Goal: Task Accomplishment & Management: Manage account settings

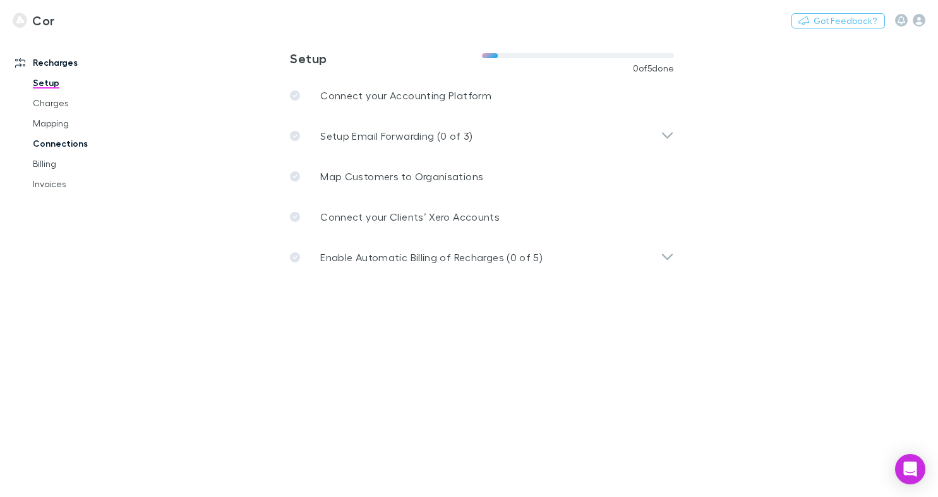
click at [76, 145] on link "Connections" at bounding box center [87, 143] width 135 height 20
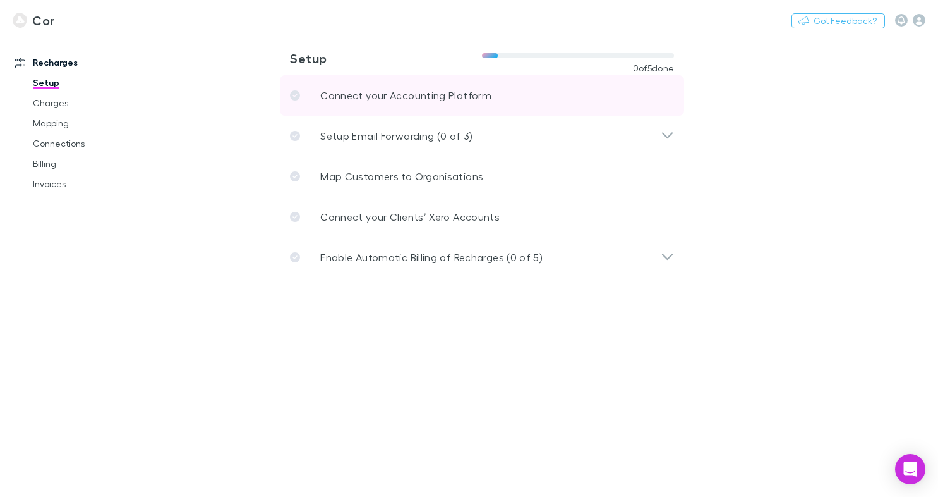
click at [438, 109] on link "Connect your Accounting Platform" at bounding box center [482, 95] width 404 height 40
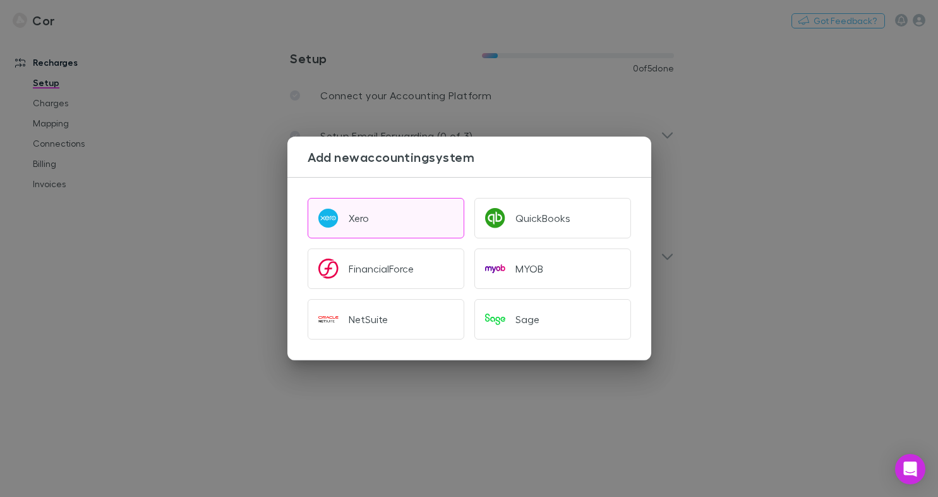
click at [359, 238] on button "Xero" at bounding box center [386, 218] width 157 height 40
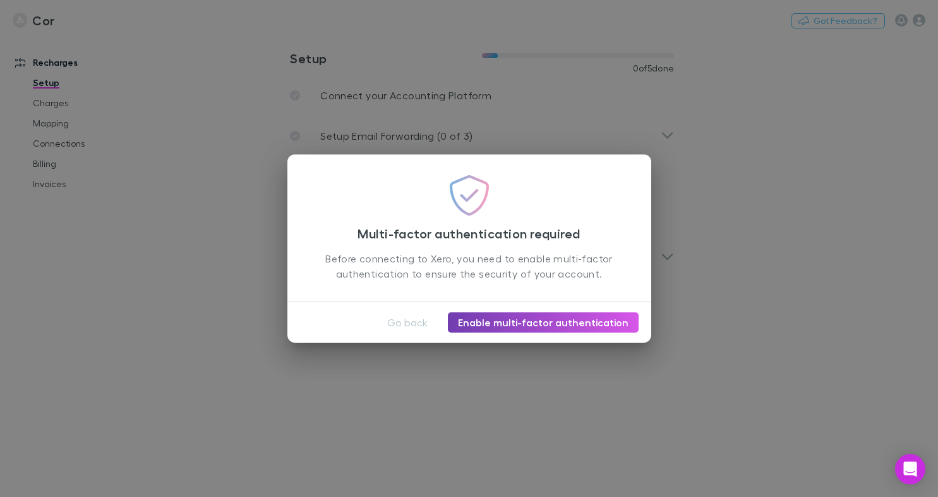
click at [483, 318] on link "Enable multi-factor authentication" at bounding box center [543, 322] width 191 height 20
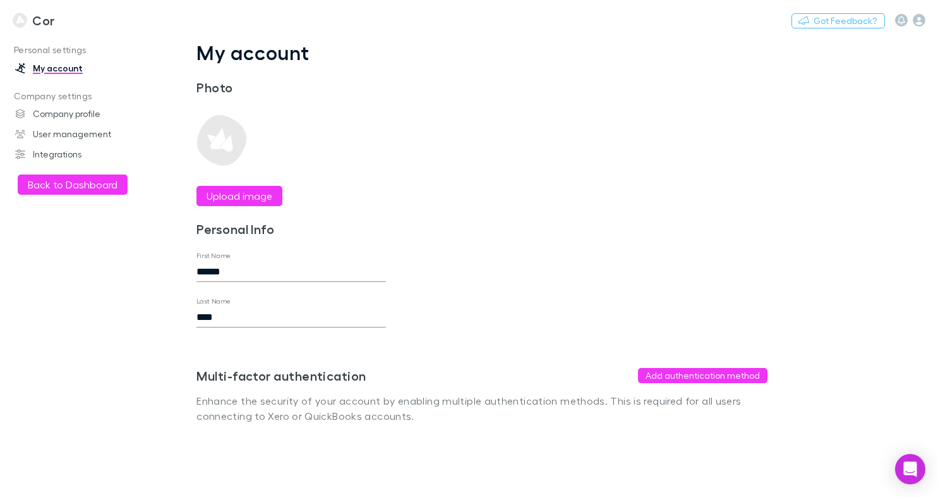
click at [46, 20] on h3 "Cor" at bounding box center [43, 20] width 22 height 15
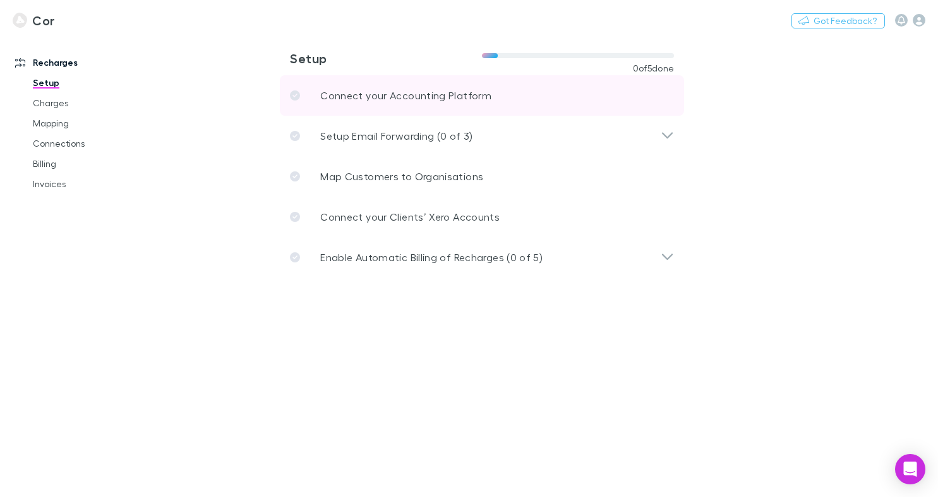
click at [376, 97] on p "Connect your Accounting Platform" at bounding box center [405, 95] width 171 height 15
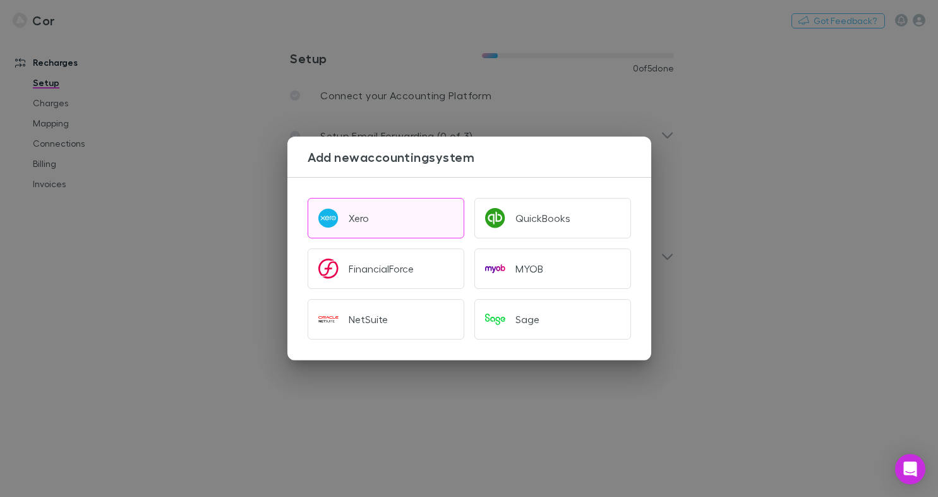
click at [332, 219] on img "button" at bounding box center [328, 218] width 20 height 20
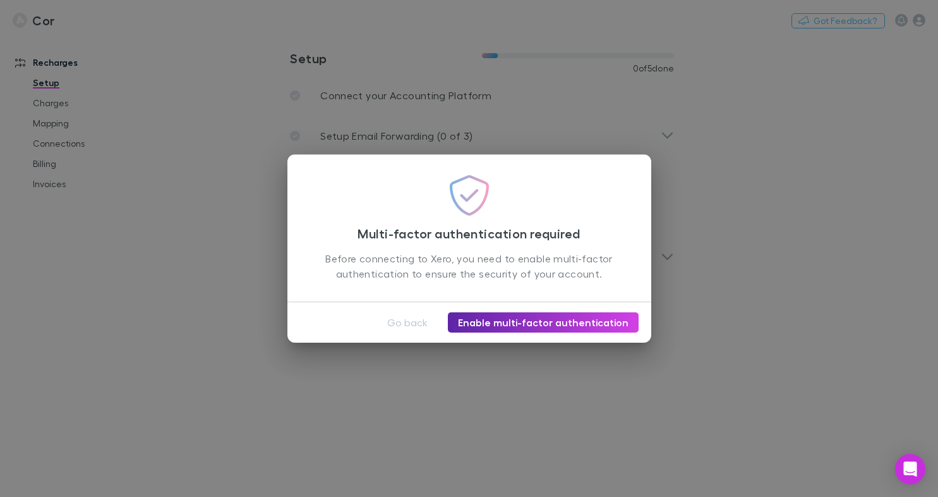
click at [534, 141] on div "Multi-factor authentication required Before connecting to Xero, you need to ena…" at bounding box center [469, 248] width 938 height 497
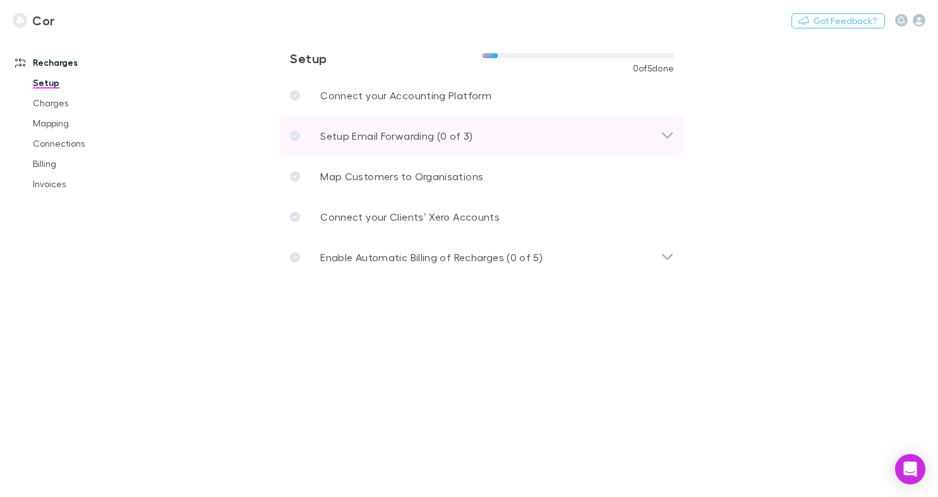
click at [520, 132] on div "Setup Email Forwarding (0 of 3)" at bounding box center [475, 135] width 371 height 15
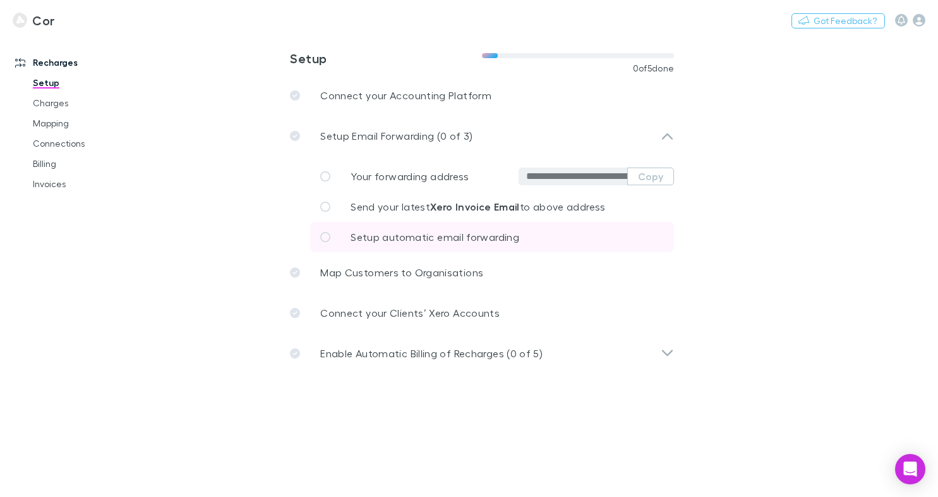
click at [466, 248] on link "Setup automatic email forwarding" at bounding box center [492, 237] width 364 height 30
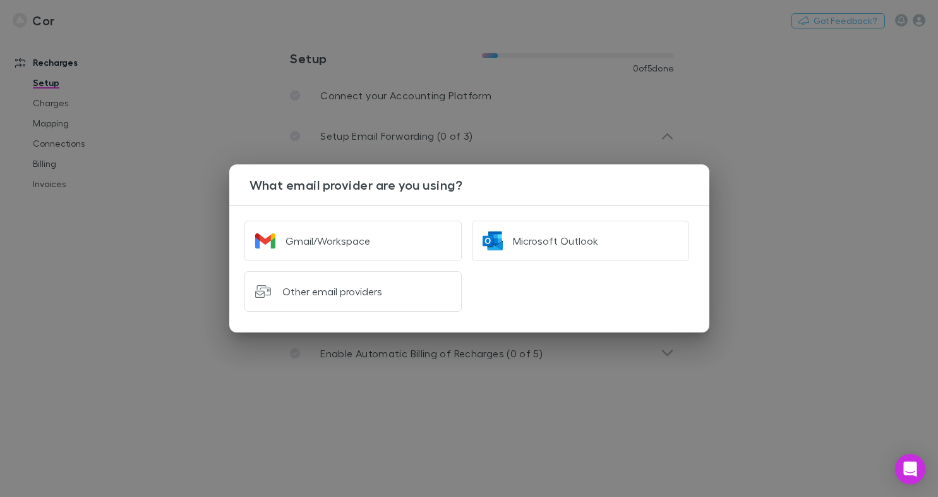
click at [421, 263] on div "Other email providers" at bounding box center [347, 286] width 227 height 51
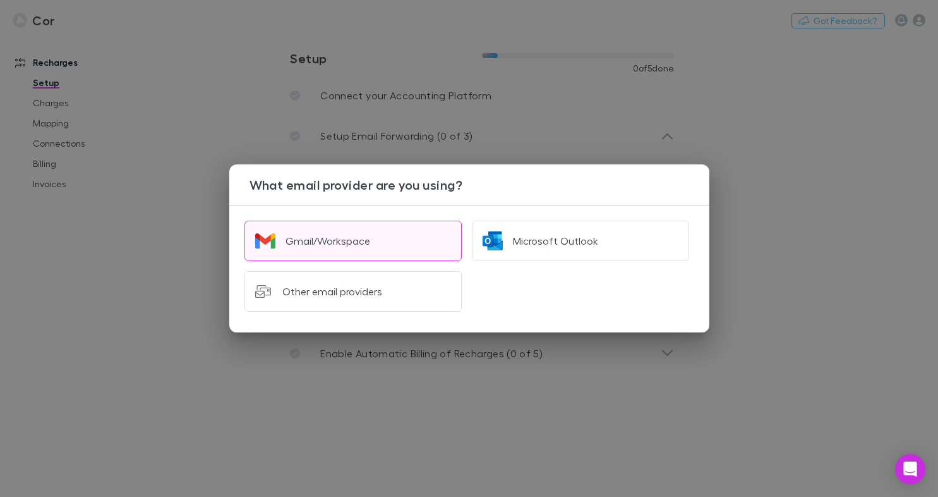
click at [420, 253] on button "Gmail/Workspace" at bounding box center [353, 240] width 217 height 40
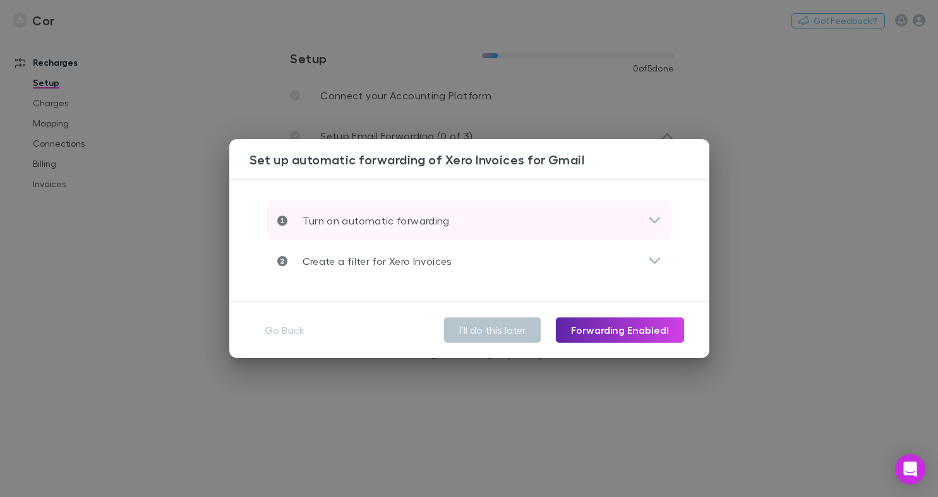
click at [401, 206] on div "Turn on automatic forwarding" at bounding box center [469, 220] width 404 height 40
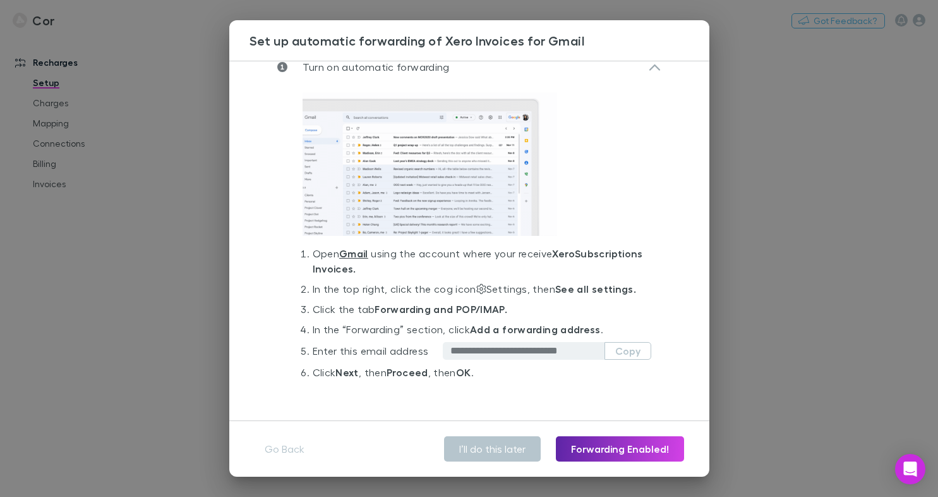
scroll to position [80, 0]
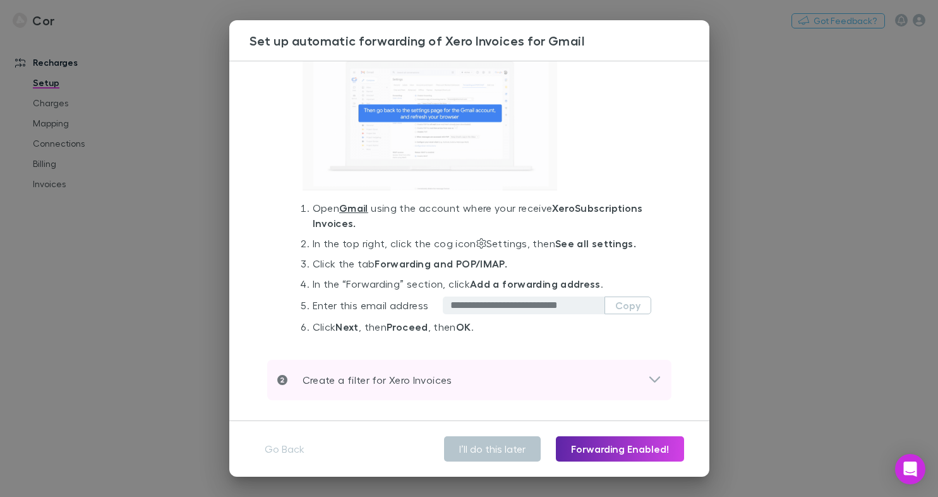
click at [435, 377] on p "Create a filter for Xero Invoices" at bounding box center [369, 379] width 165 height 15
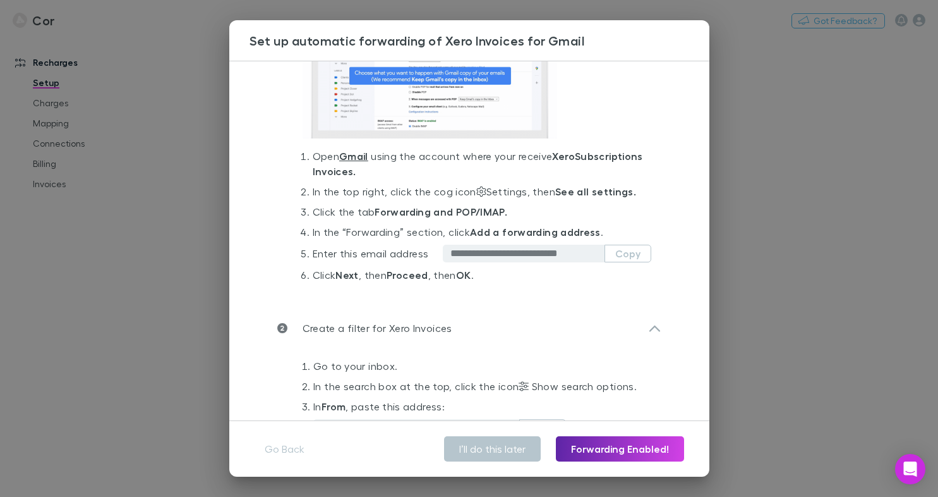
scroll to position [0, 0]
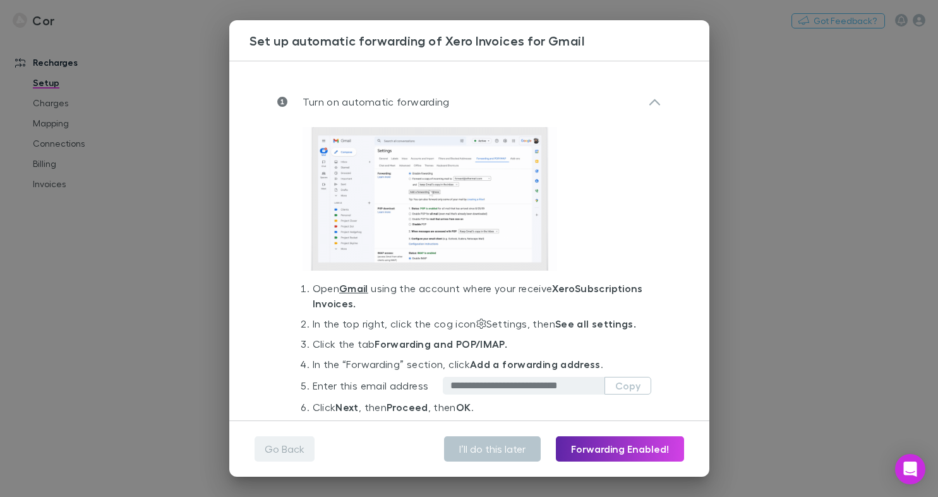
click at [280, 452] on button "Go Back" at bounding box center [285, 448] width 60 height 25
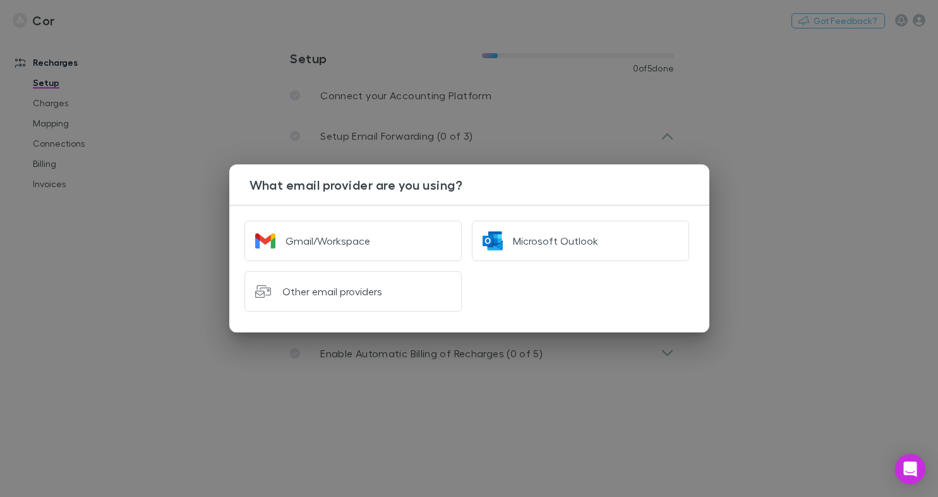
click at [293, 366] on div "What email provider are you using? Gmail/Workspace Microsoft Outlook Other emai…" at bounding box center [469, 248] width 938 height 497
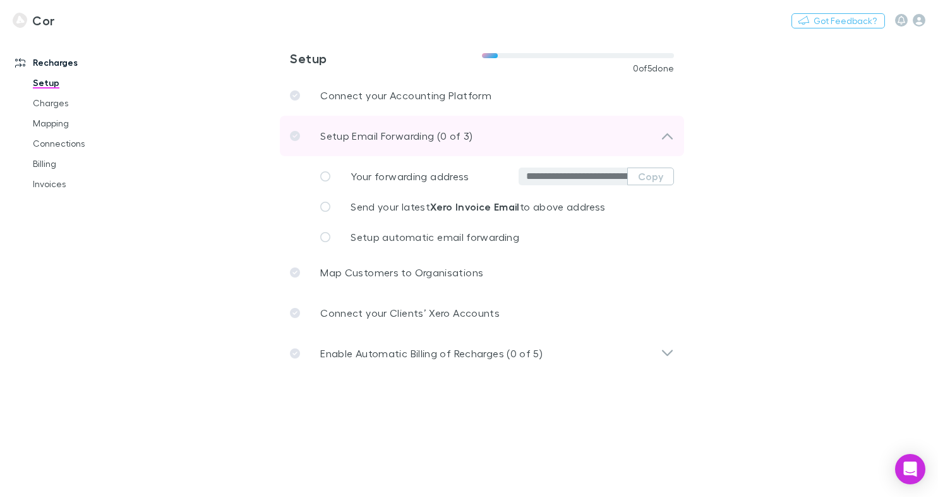
click at [610, 136] on div "Setup Email Forwarding (0 of 3)" at bounding box center [475, 135] width 371 height 15
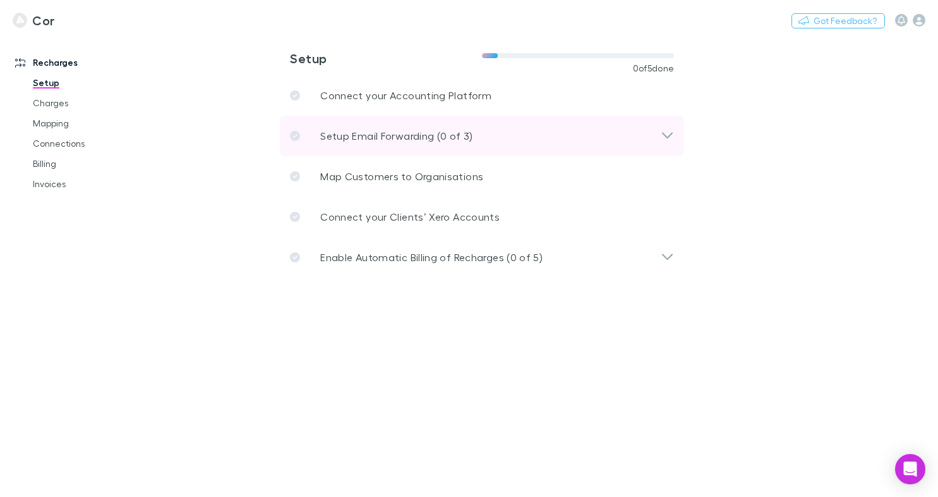
click at [610, 136] on div "Setup Email Forwarding (0 of 3)" at bounding box center [475, 135] width 371 height 15
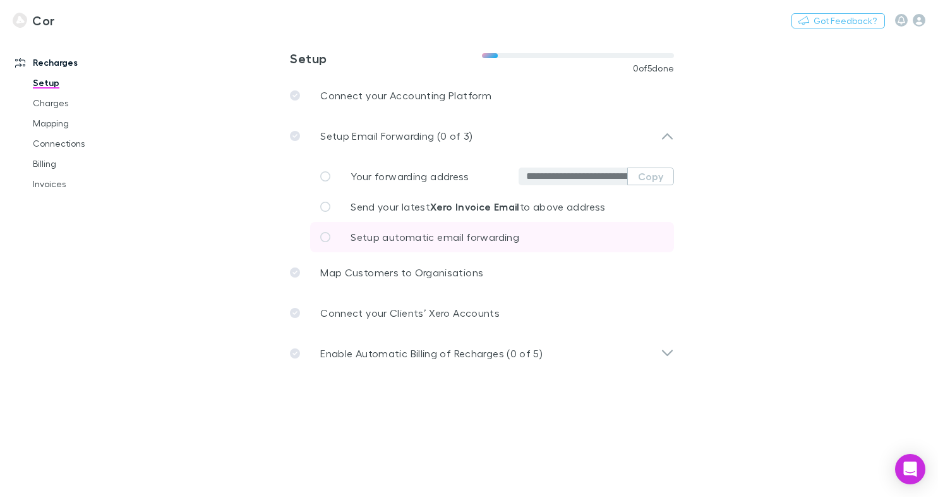
click at [454, 226] on link "Setup automatic email forwarding" at bounding box center [492, 237] width 364 height 30
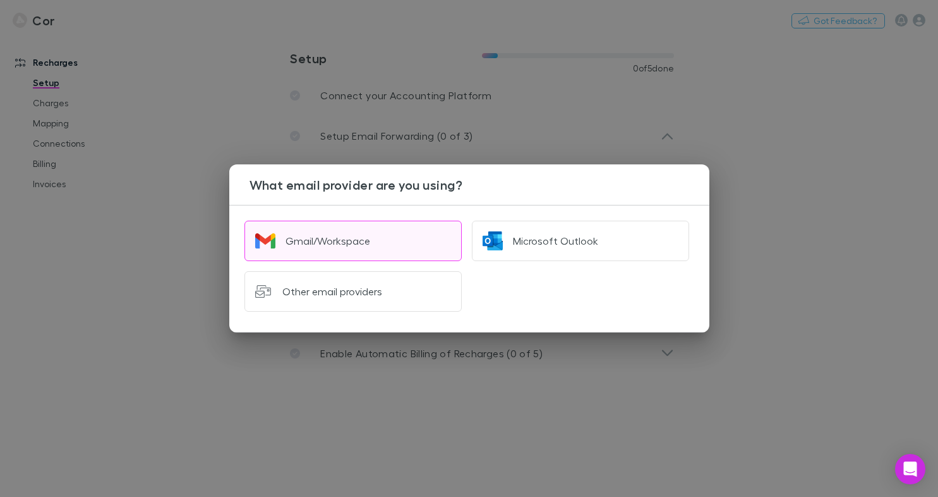
click at [421, 240] on button "Gmail/Workspace" at bounding box center [353, 240] width 217 height 40
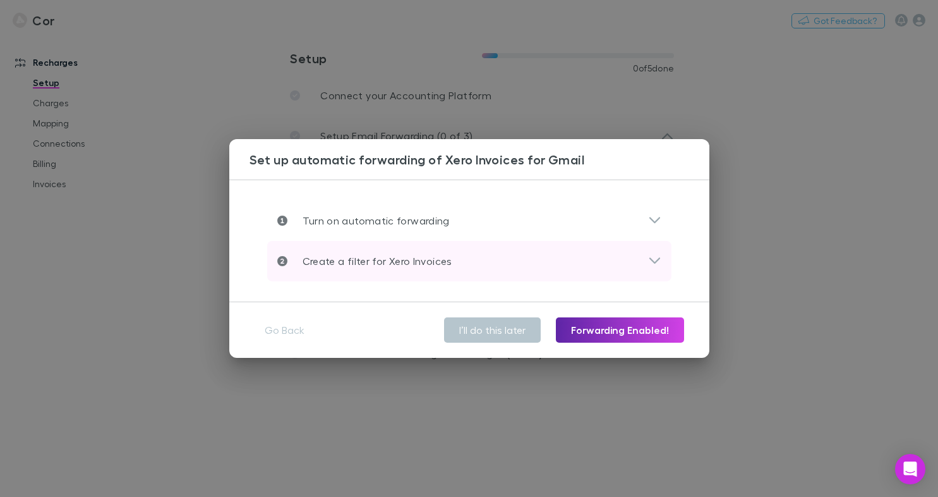
click at [443, 260] on p "Create a filter for Xero Invoices" at bounding box center [369, 260] width 165 height 15
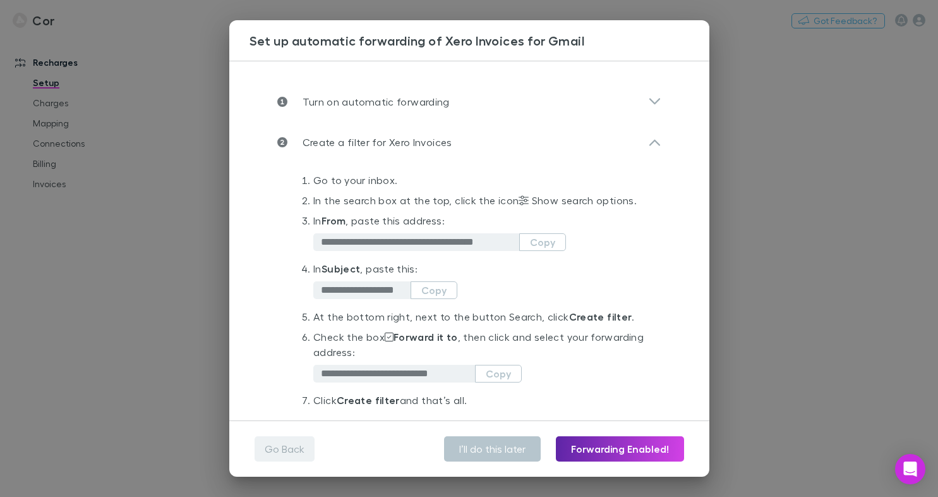
click at [298, 438] on button "Go Back" at bounding box center [285, 448] width 60 height 25
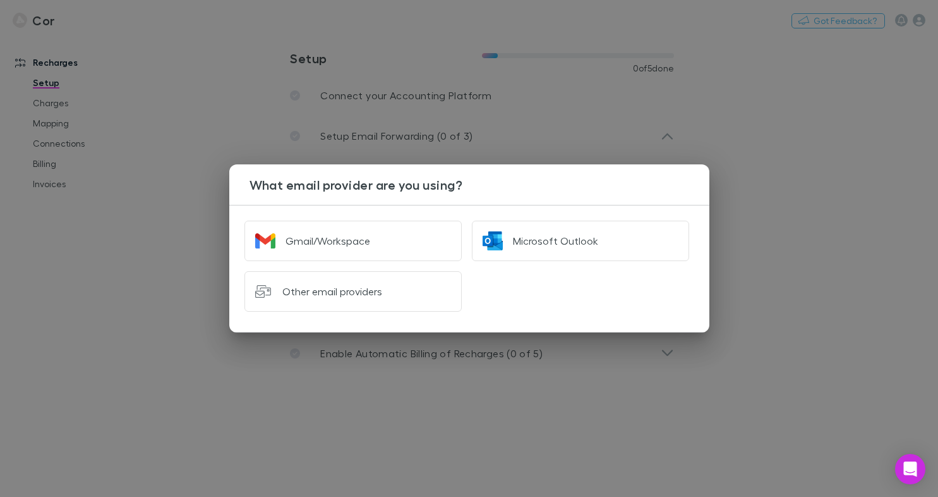
click at [432, 71] on div "What email provider are you using? Gmail/Workspace Microsoft Outlook Other emai…" at bounding box center [469, 248] width 938 height 497
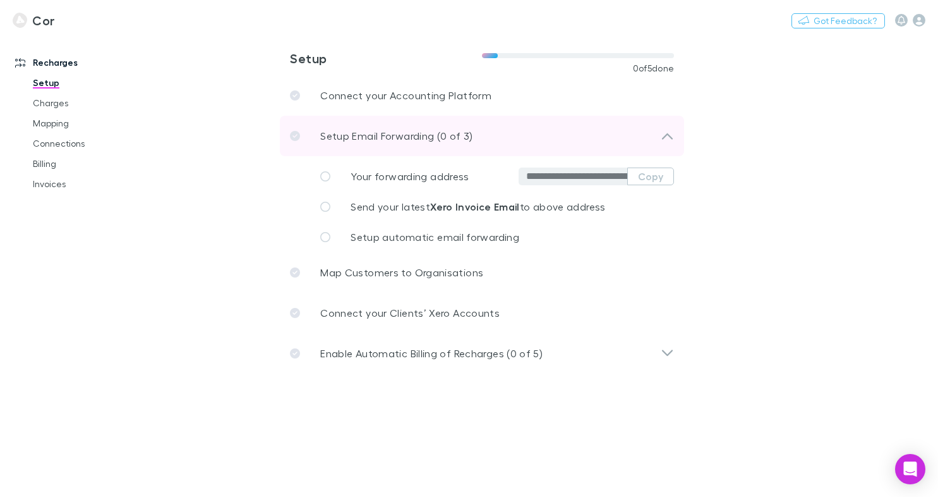
click at [526, 121] on div "Setup Email Forwarding (0 of 3)" at bounding box center [482, 136] width 404 height 40
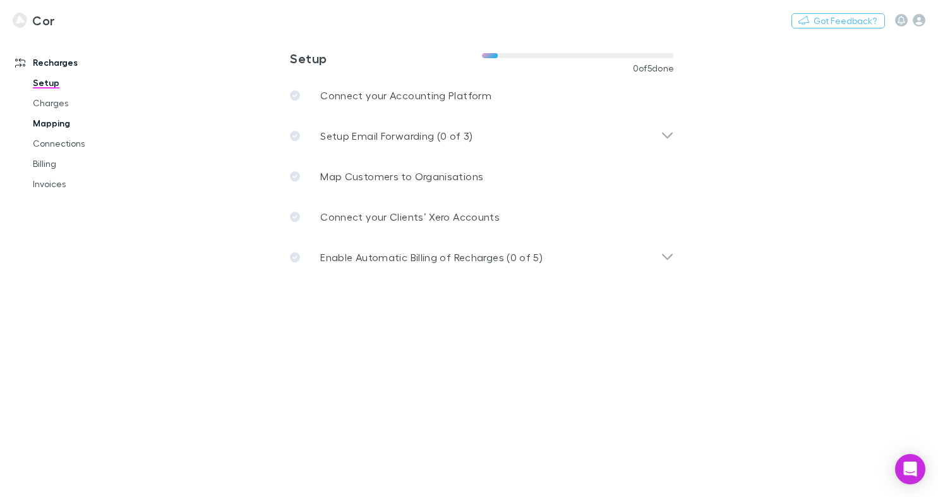
click at [72, 125] on link "Mapping" at bounding box center [87, 123] width 135 height 20
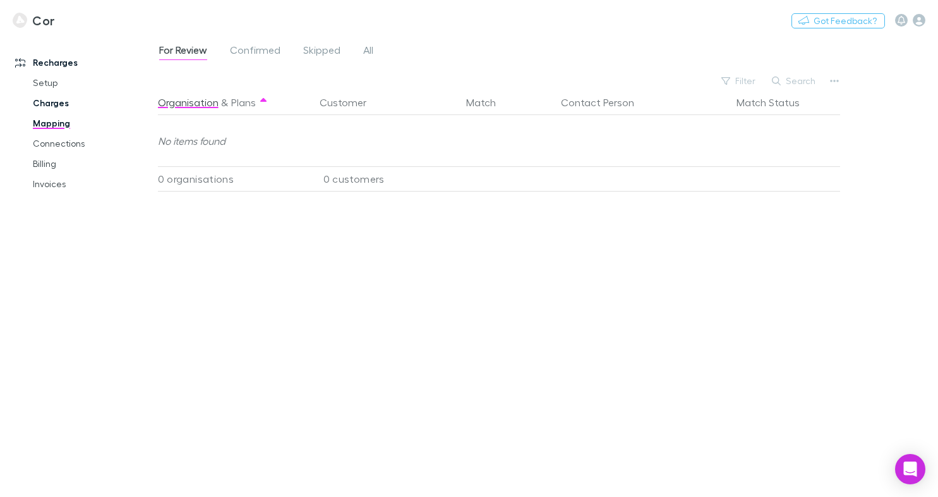
click at [61, 107] on link "Charges" at bounding box center [87, 103] width 135 height 20
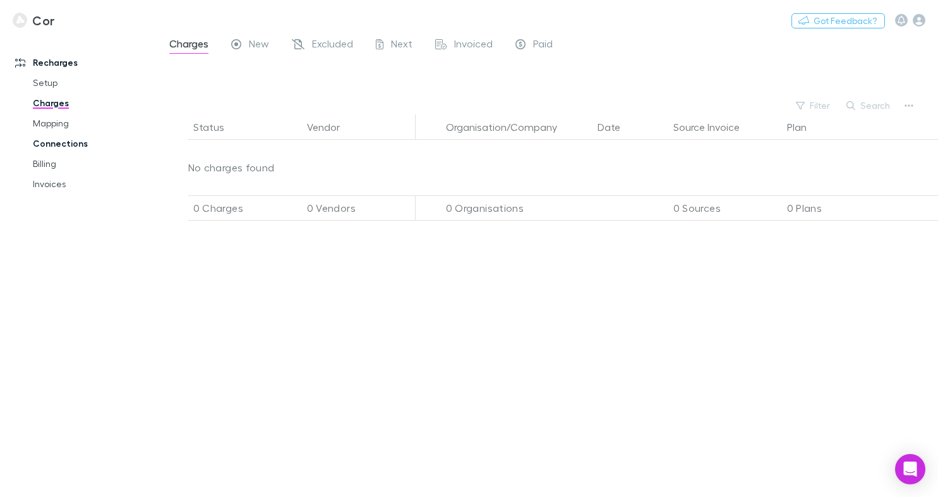
click at [71, 140] on link "Connections" at bounding box center [87, 143] width 135 height 20
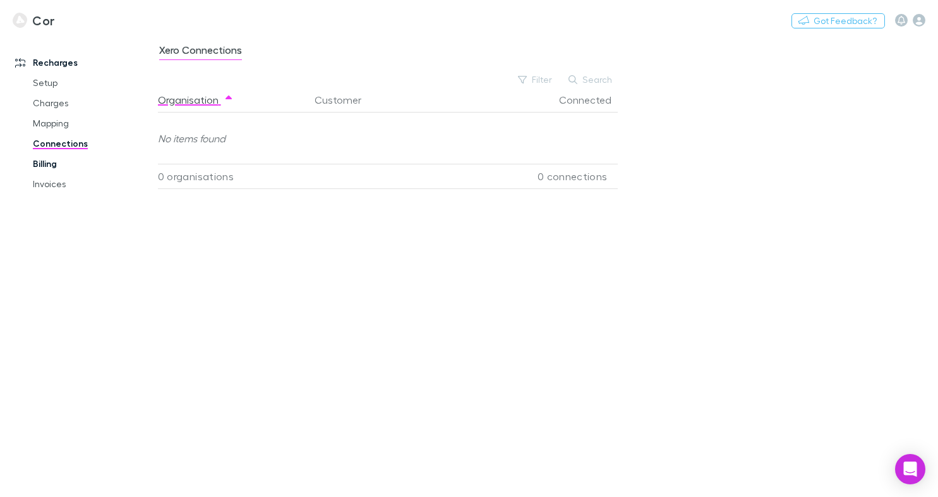
click at [60, 156] on link "Billing" at bounding box center [87, 164] width 135 height 20
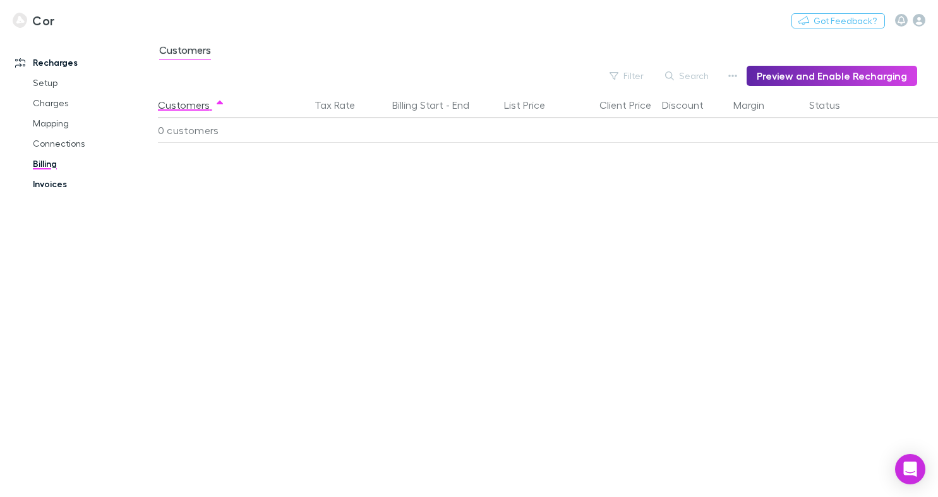
click at [59, 180] on link "Invoices" at bounding box center [87, 184] width 135 height 20
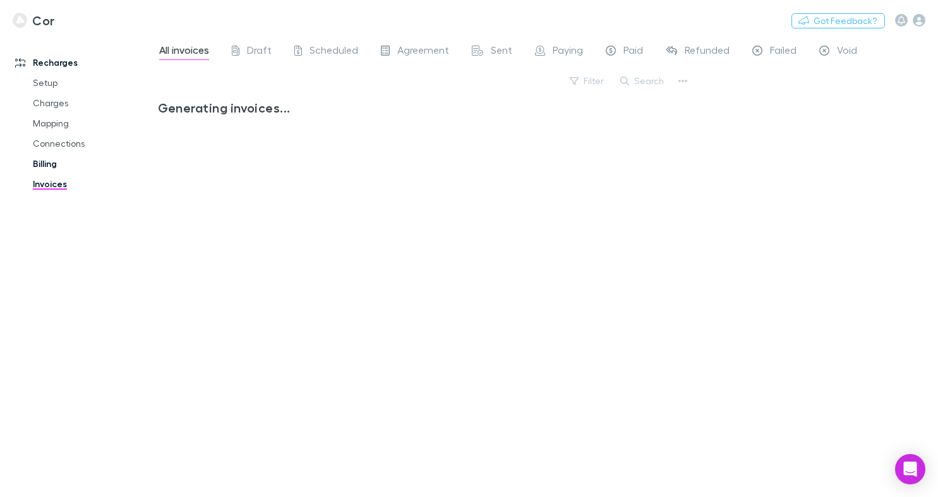
click at [52, 162] on link "Billing" at bounding box center [87, 164] width 135 height 20
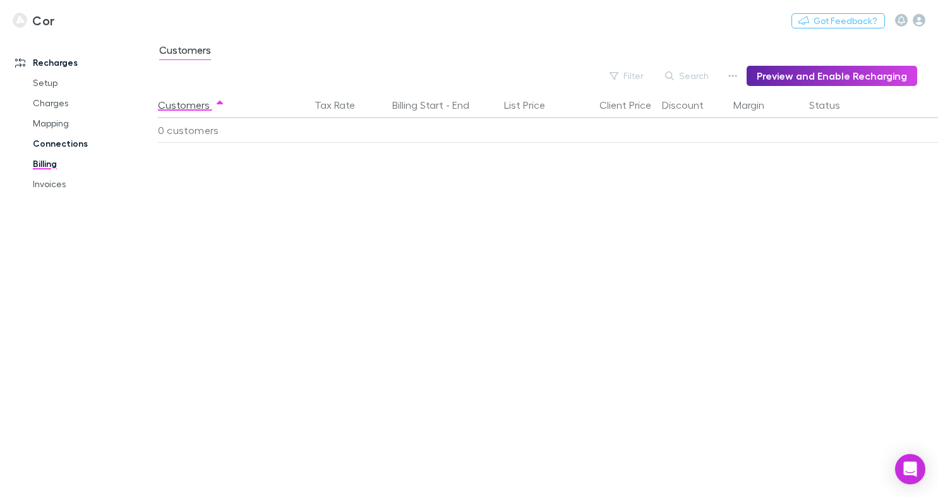
click at [53, 146] on link "Connections" at bounding box center [87, 143] width 135 height 20
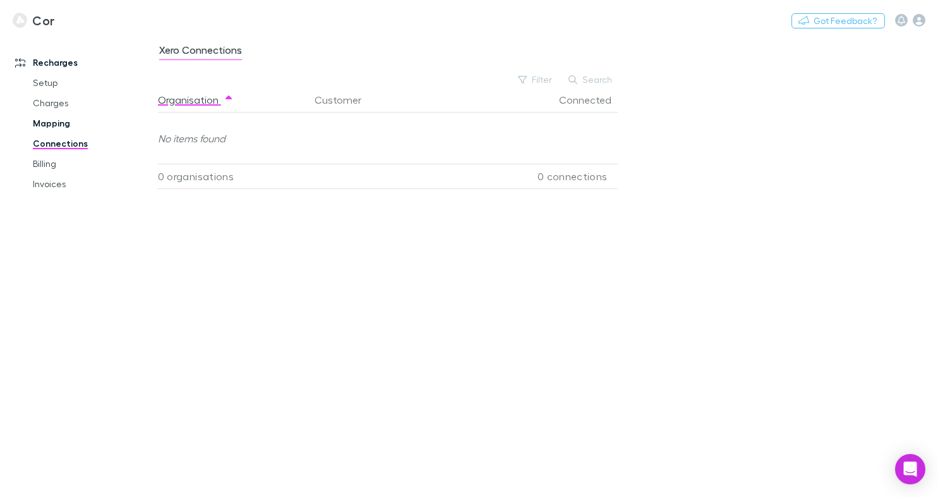
click at [53, 130] on link "Mapping" at bounding box center [87, 123] width 135 height 20
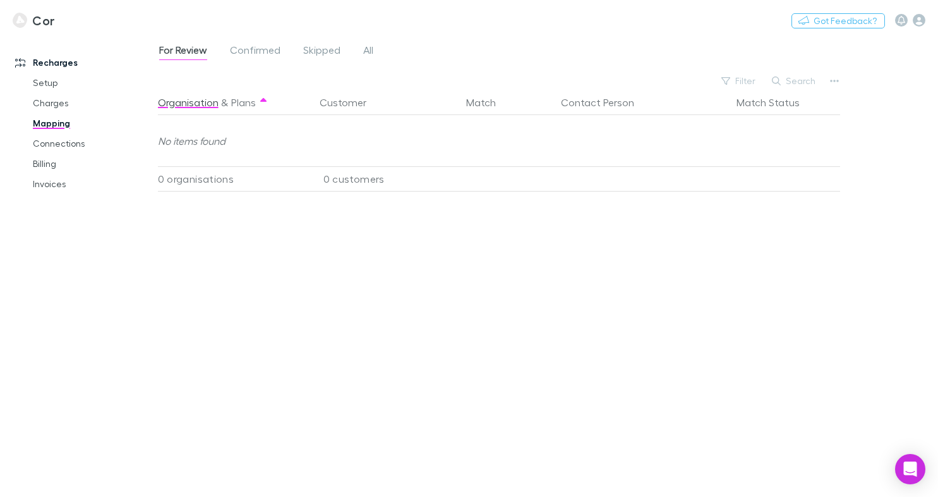
click at [52, 114] on link "Mapping" at bounding box center [87, 123] width 135 height 20
click at [79, 147] on link "Connections" at bounding box center [87, 143] width 135 height 20
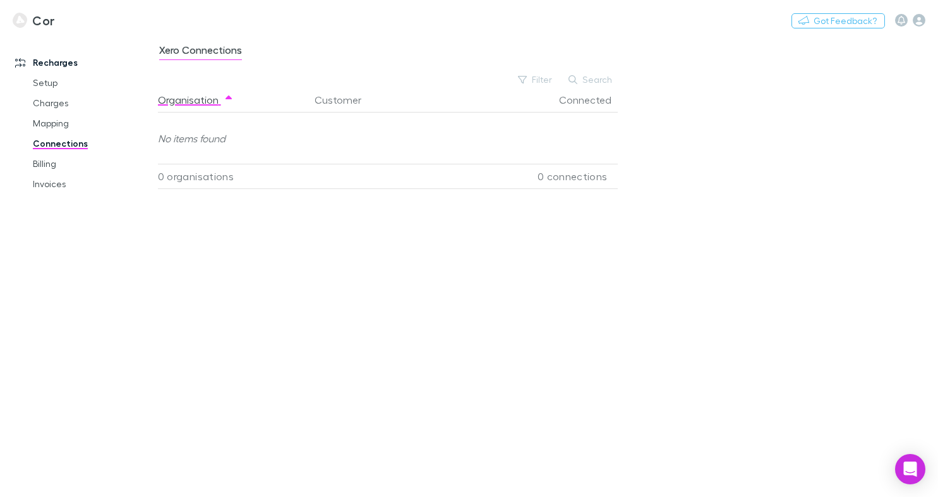
click at [42, 27] on h3 "Cor" at bounding box center [43, 20] width 22 height 15
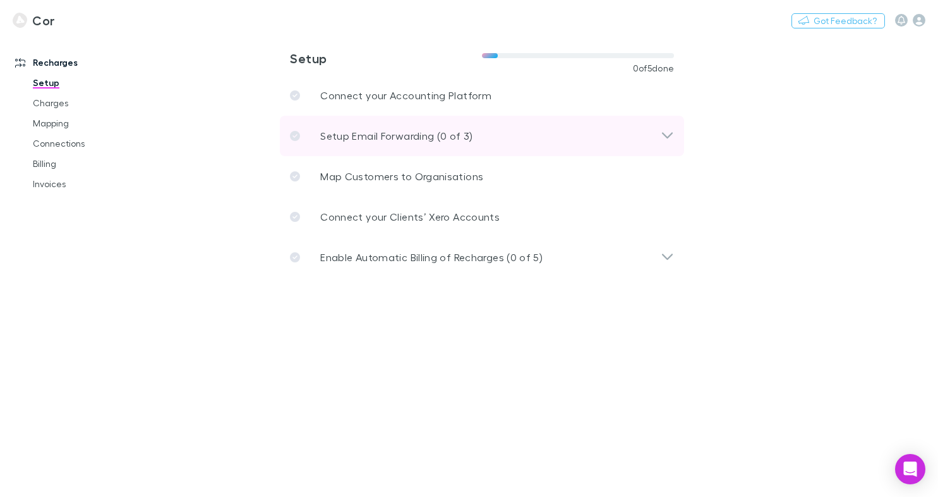
click at [397, 120] on div "Setup Email Forwarding (0 of 3)" at bounding box center [482, 136] width 404 height 40
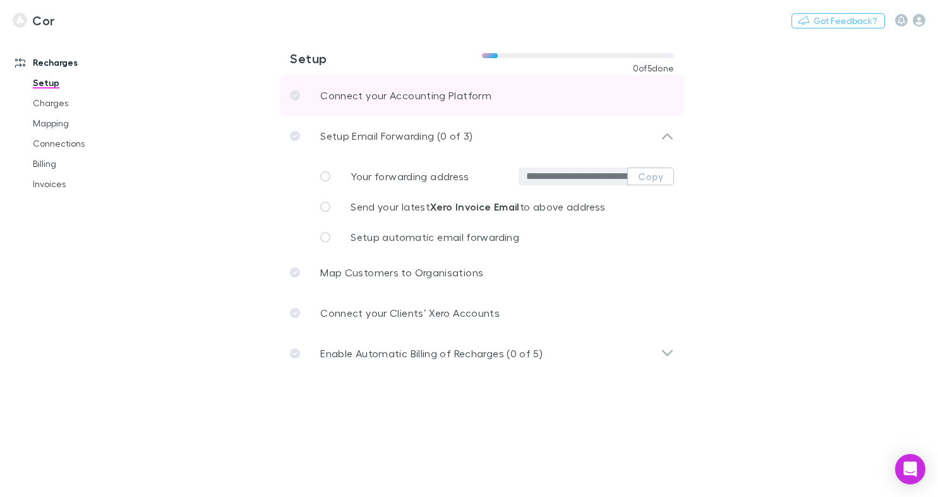
click at [403, 84] on link "Connect your Accounting Platform" at bounding box center [482, 95] width 404 height 40
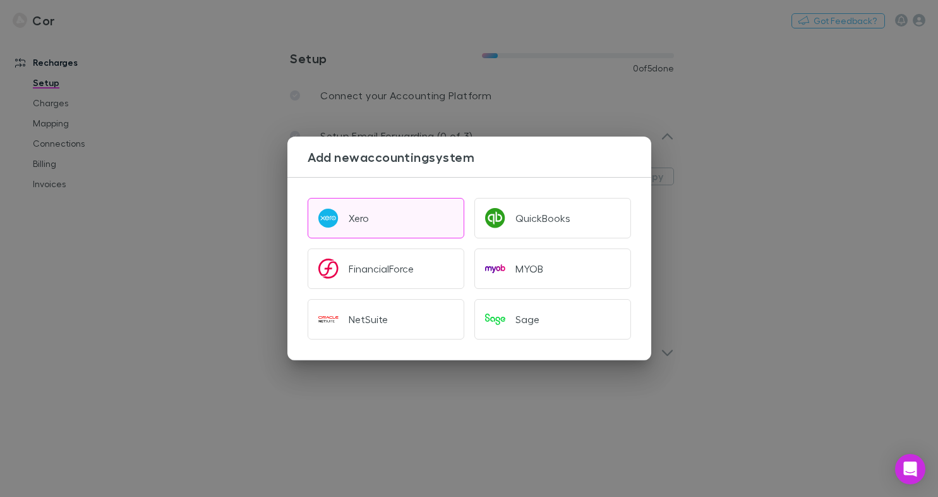
click at [372, 228] on button "Xero" at bounding box center [386, 218] width 157 height 40
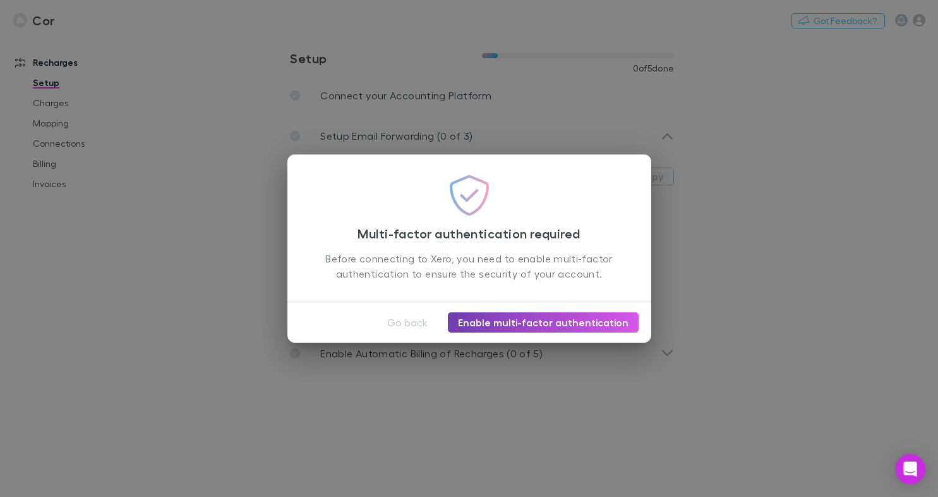
click at [532, 330] on link "Enable multi-factor authentication" at bounding box center [543, 322] width 191 height 20
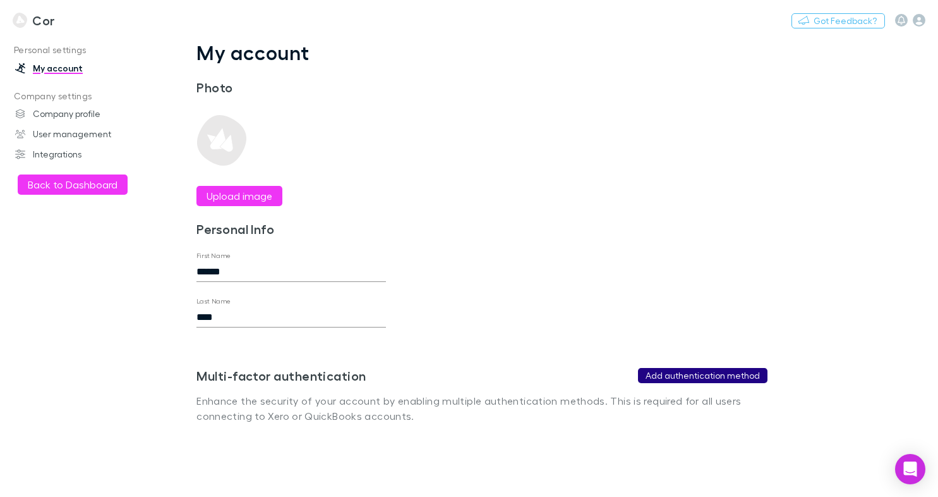
click at [685, 383] on div "Multi-factor authentication Add authentication method Enhance the security of y…" at bounding box center [481, 375] width 571 height 96
click at [659, 376] on button "Add authentication method" at bounding box center [703, 375] width 130 height 15
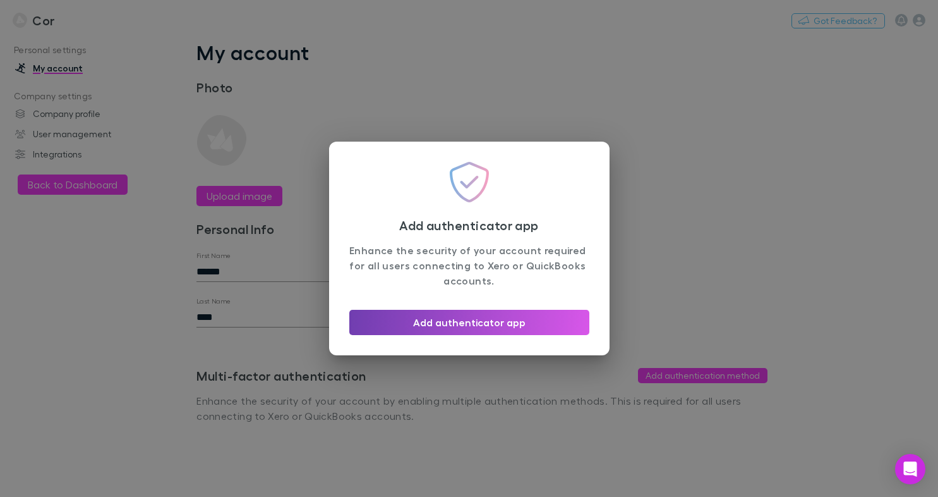
click at [551, 321] on button "Add authenticator app" at bounding box center [469, 322] width 240 height 25
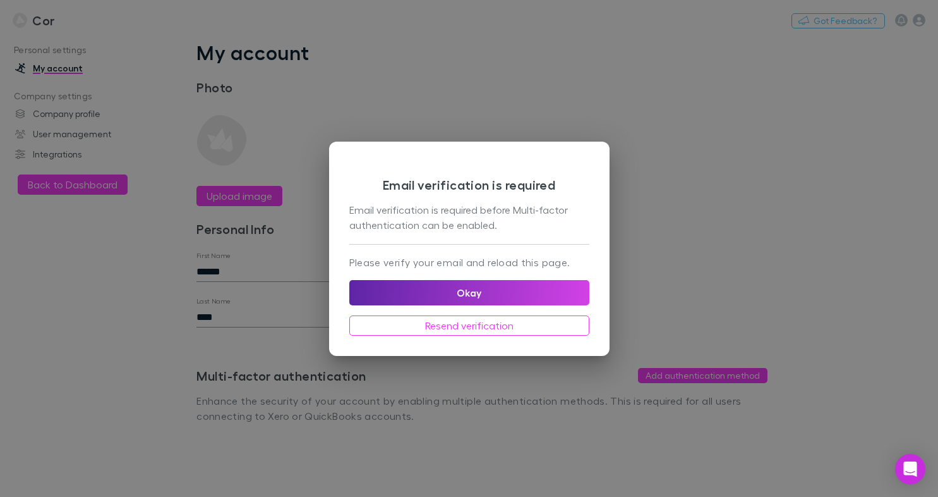
click at [526, 74] on div "Email verification is required Email verification is required before Multi-fact…" at bounding box center [469, 248] width 938 height 497
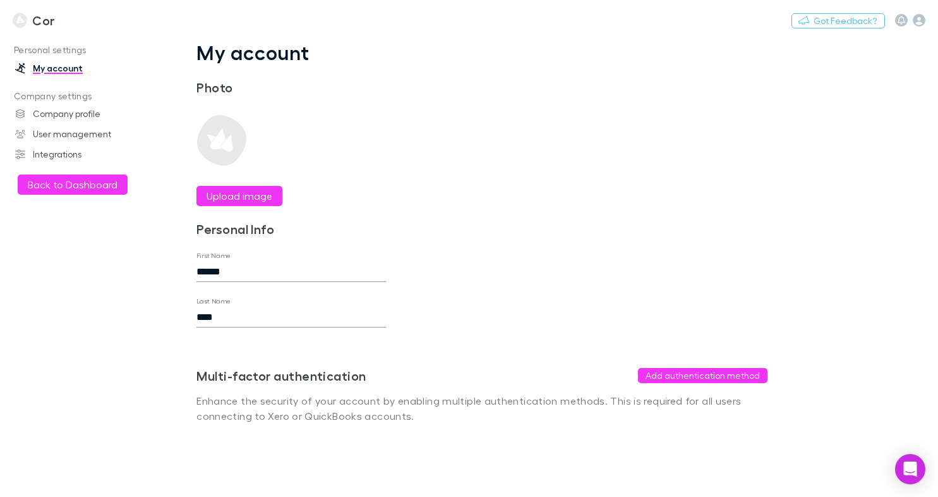
click at [28, 23] on link "Cor" at bounding box center [33, 20] width 57 height 30
click at [27, 14] on link "Cor" at bounding box center [33, 20] width 57 height 30
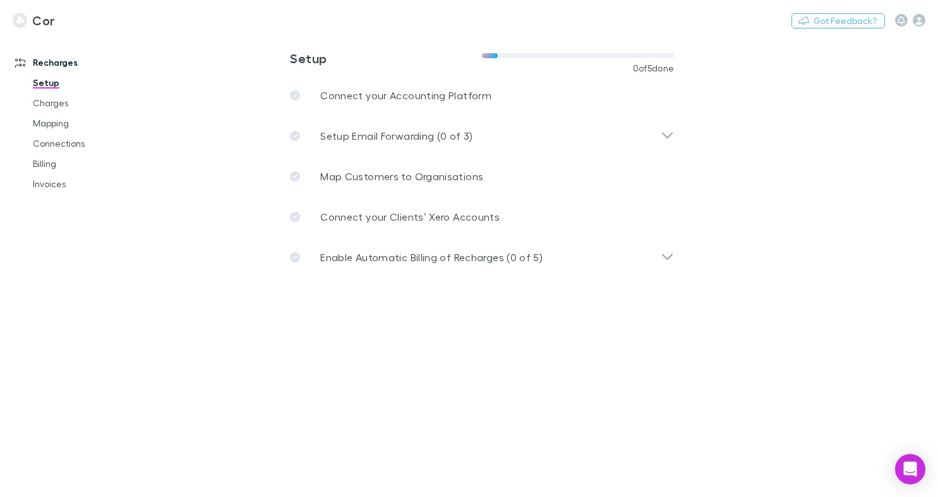
click at [30, 14] on link "Cor" at bounding box center [33, 20] width 57 height 30
click at [916, 18] on icon "button" at bounding box center [919, 20] width 13 height 13
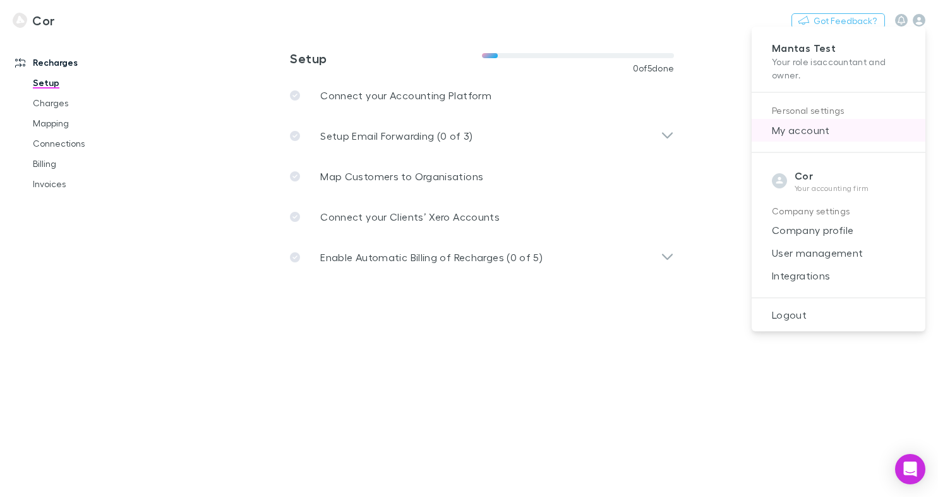
click at [797, 130] on span "My account" at bounding box center [839, 130] width 154 height 15
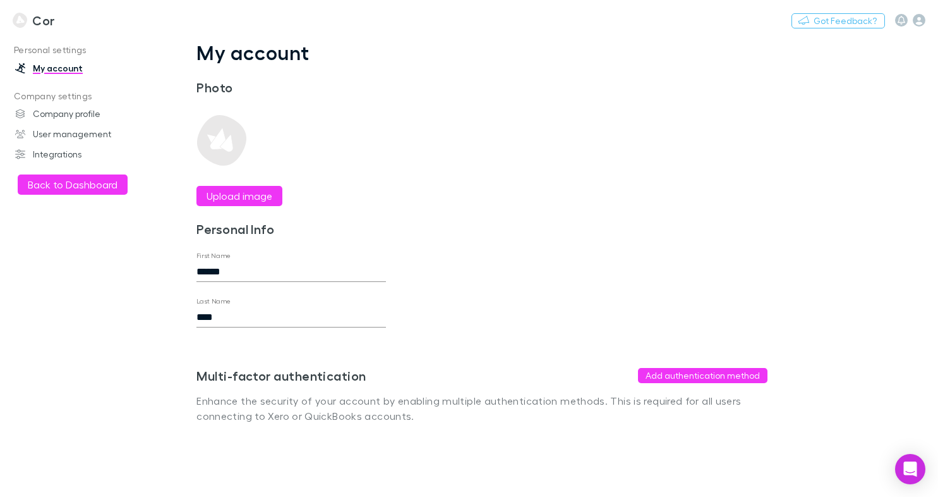
click at [28, 21] on link "Cor" at bounding box center [33, 20] width 57 height 30
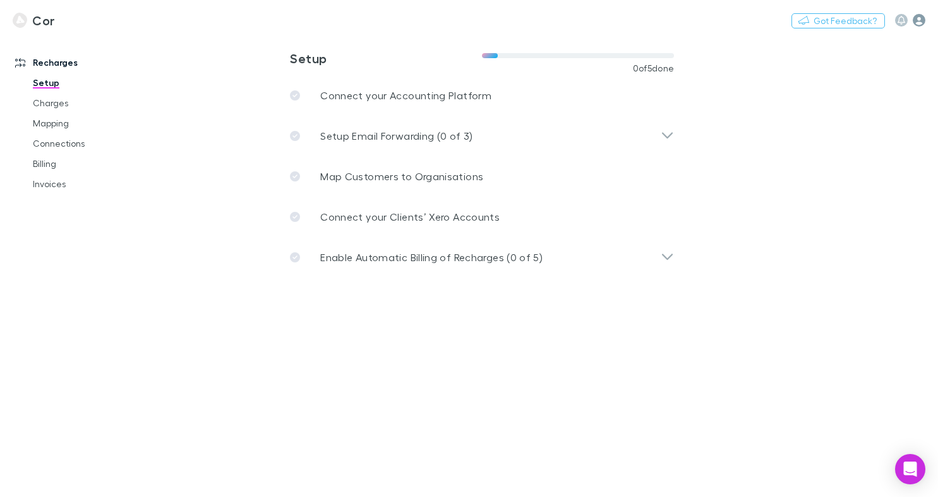
click at [914, 25] on icon "button" at bounding box center [919, 20] width 13 height 13
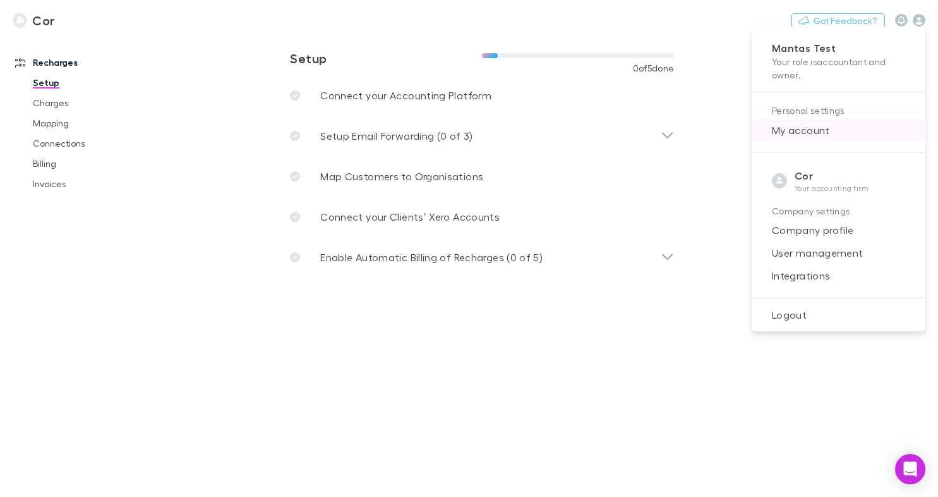
click at [831, 131] on span "My account" at bounding box center [839, 130] width 154 height 15
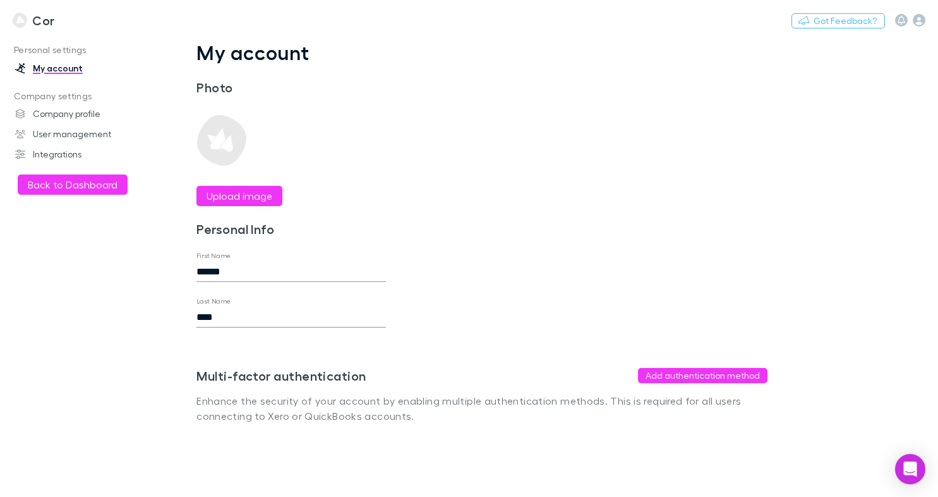
drag, startPoint x: 366, startPoint y: 378, endPoint x: 197, endPoint y: 378, distance: 168.7
click at [197, 378] on div "Multi-factor authentication Add authentication method" at bounding box center [481, 375] width 571 height 15
copy h3 "Multi-factor authentication"
click at [21, 15] on img at bounding box center [20, 20] width 15 height 15
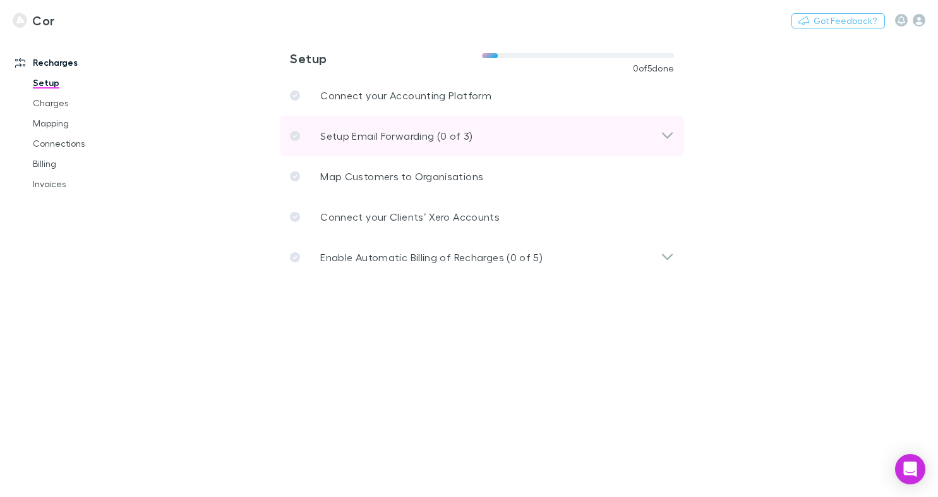
click at [450, 133] on p "Setup Email Forwarding (0 of 3)" at bounding box center [396, 135] width 152 height 15
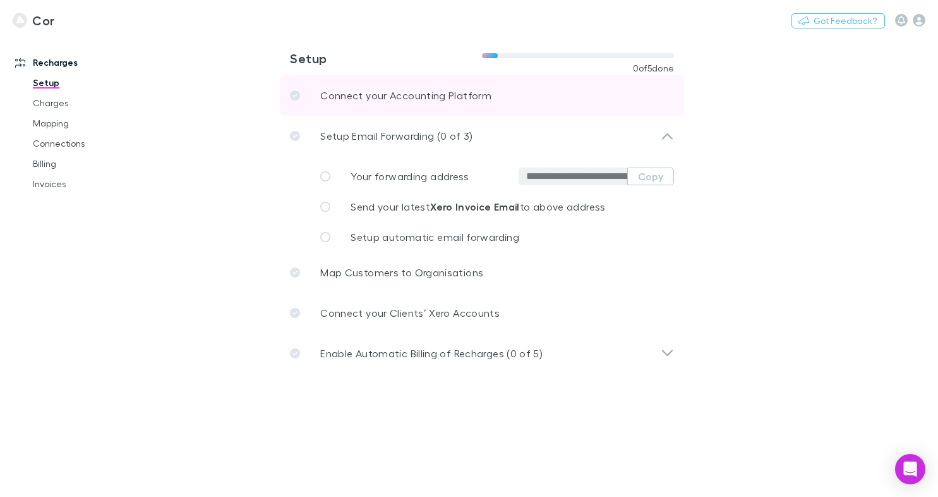
click at [397, 104] on link "Connect your Accounting Platform" at bounding box center [482, 95] width 404 height 40
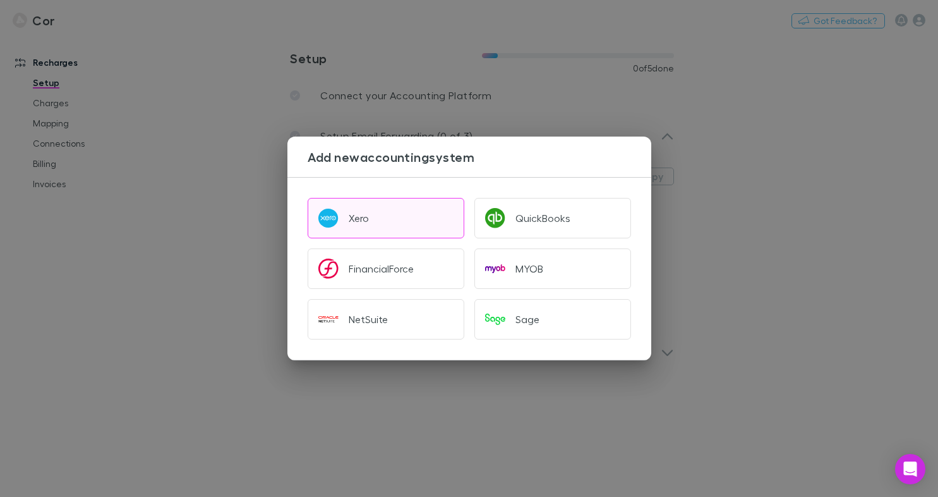
click at [388, 222] on button "Xero" at bounding box center [386, 218] width 157 height 40
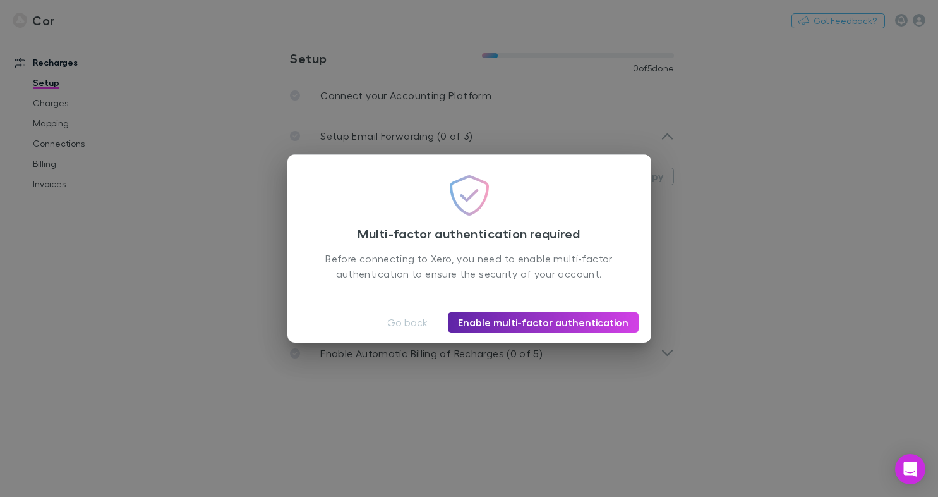
click at [632, 183] on div "Multi-factor authentication required Before connecting to Xero, you need to ena…" at bounding box center [469, 228] width 364 height 148
click at [430, 323] on button "Go back" at bounding box center [407, 322] width 61 height 20
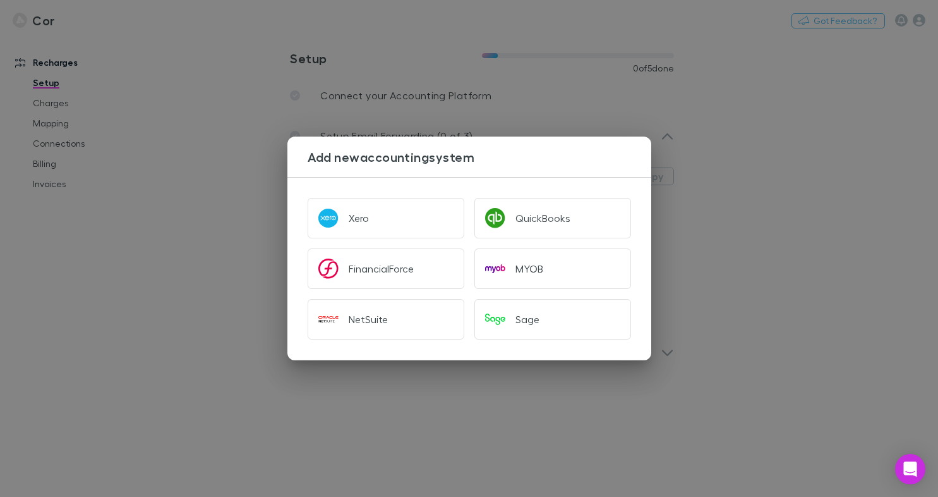
click at [507, 119] on div "Add new accounting system Xero QuickBooks FinancialForce MYOB NetSuite Sage" at bounding box center [469, 248] width 938 height 497
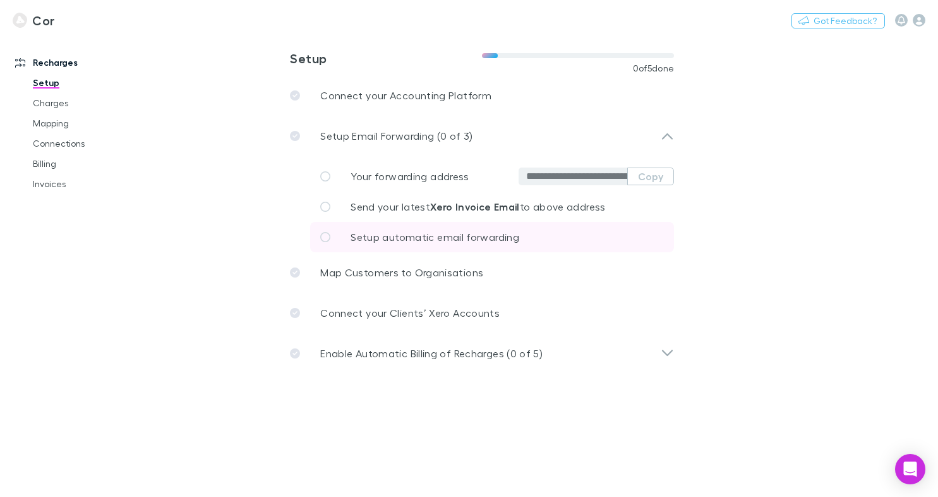
click at [441, 229] on link "Setup automatic email forwarding" at bounding box center [492, 237] width 364 height 30
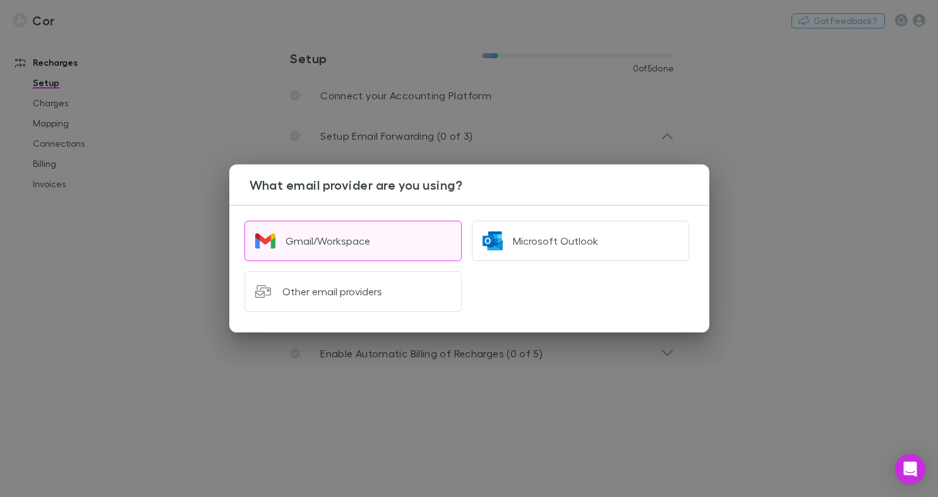
click at [385, 241] on button "Gmail/Workspace" at bounding box center [353, 240] width 217 height 40
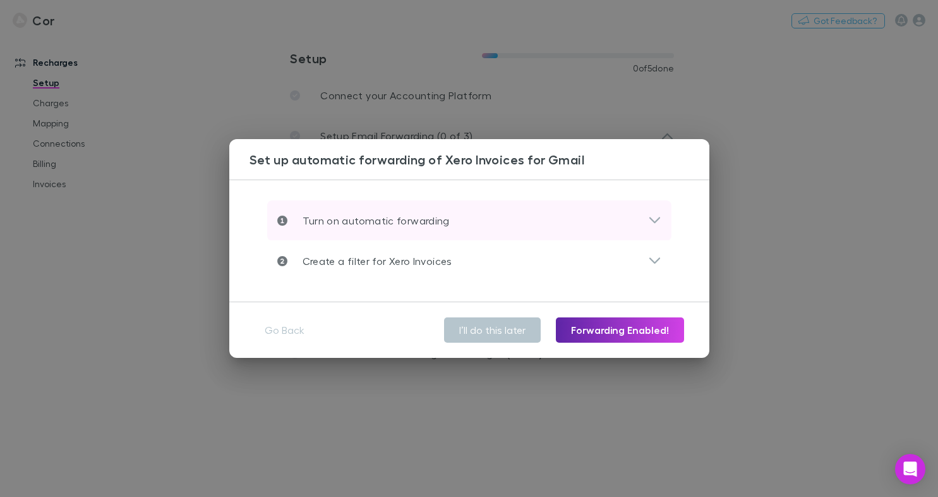
click at [407, 225] on p "Turn on automatic forwarding" at bounding box center [368, 220] width 162 height 15
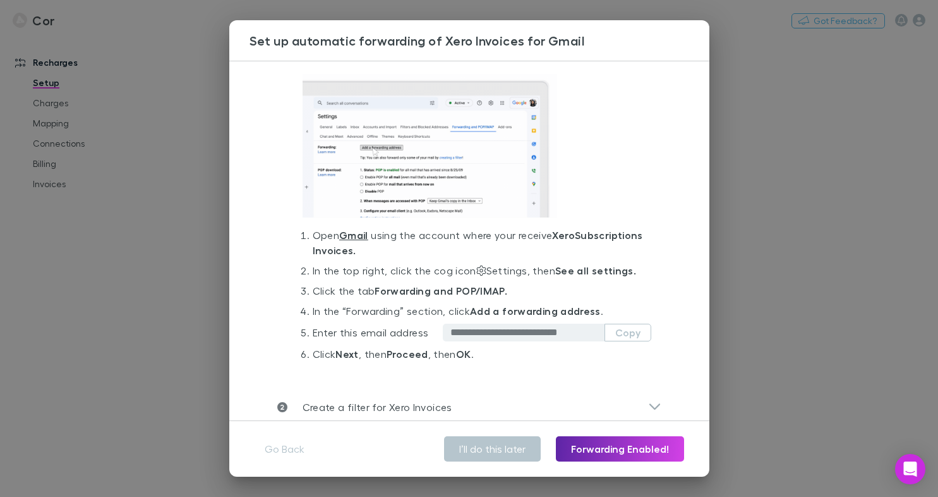
scroll to position [80, 0]
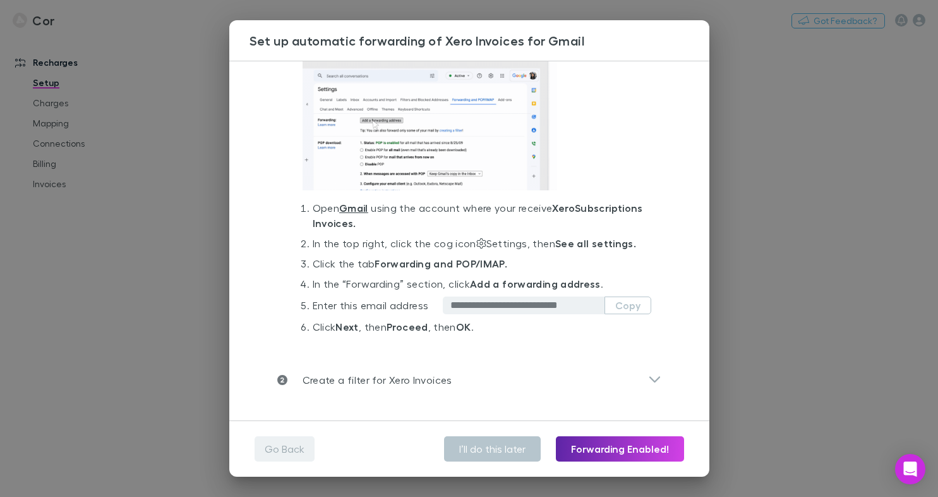
click at [297, 446] on button "Go Back" at bounding box center [285, 448] width 60 height 25
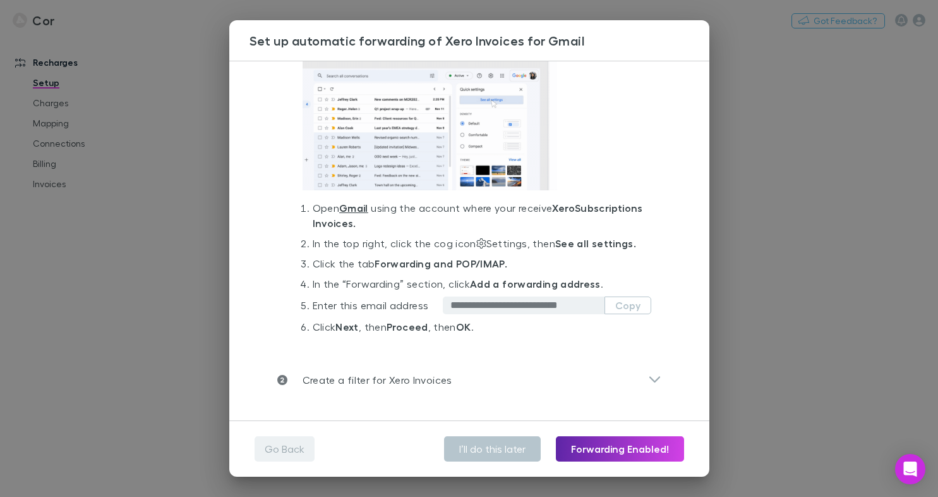
scroll to position [0, 0]
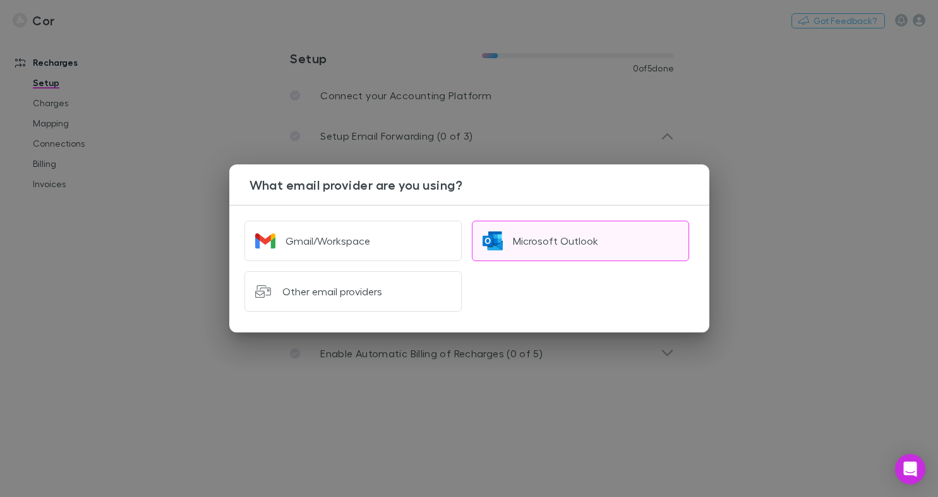
click at [536, 254] on button "Microsoft Outlook" at bounding box center [580, 240] width 217 height 40
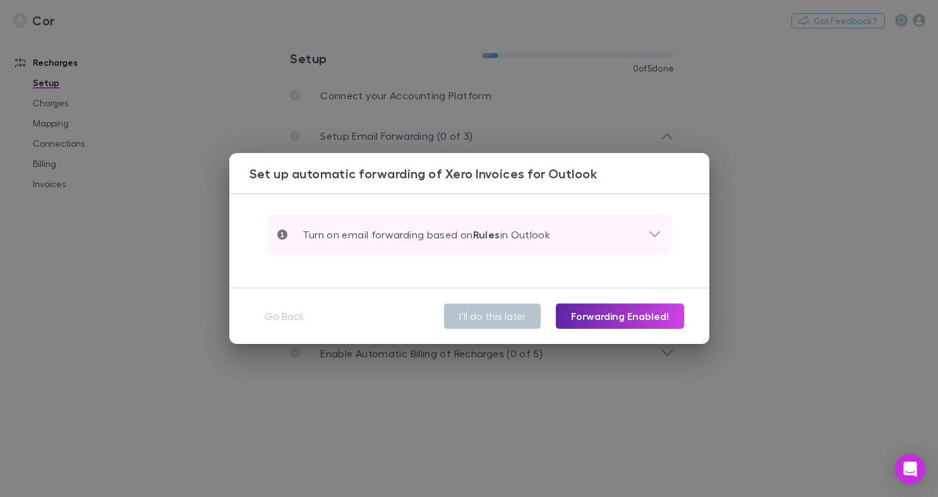
click at [464, 227] on p "Turn on email forwarding based on Rules in Outlook" at bounding box center [418, 234] width 263 height 15
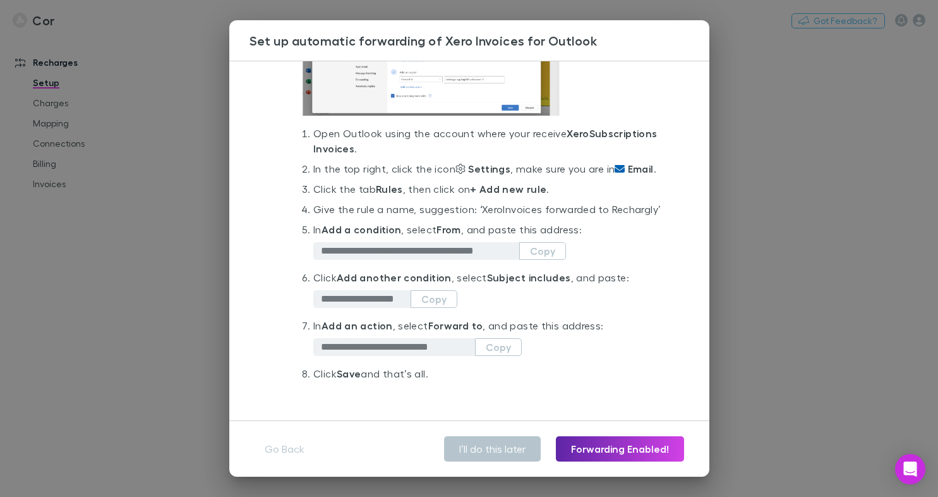
scroll to position [161, 0]
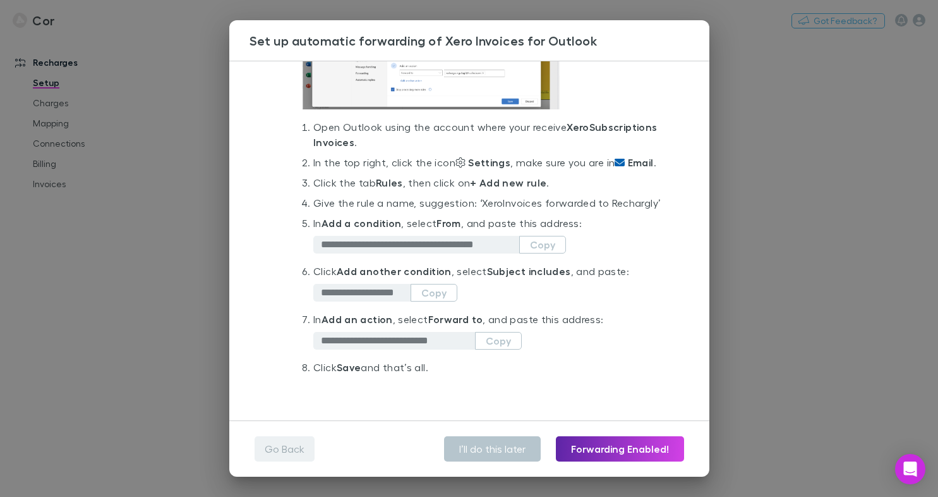
click at [296, 451] on button "Go Back" at bounding box center [285, 448] width 60 height 25
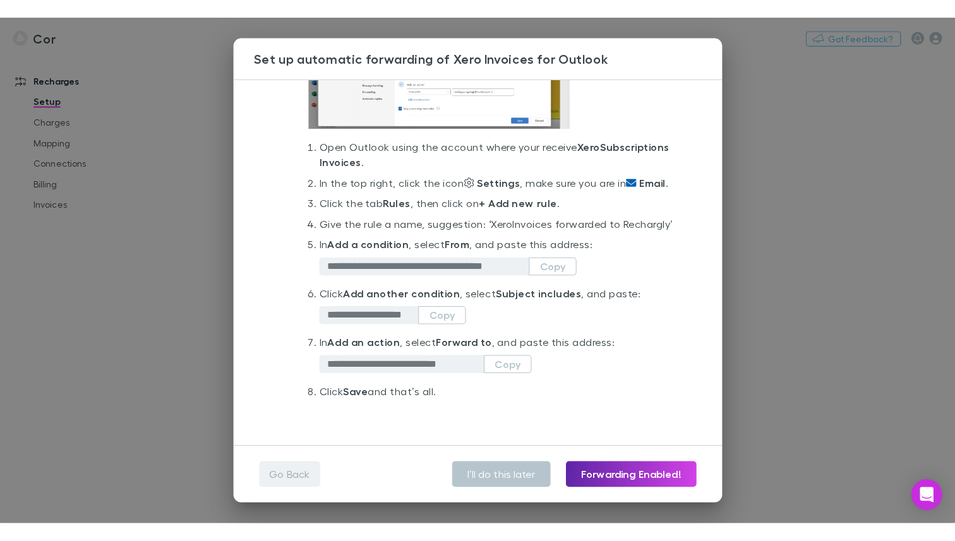
scroll to position [0, 0]
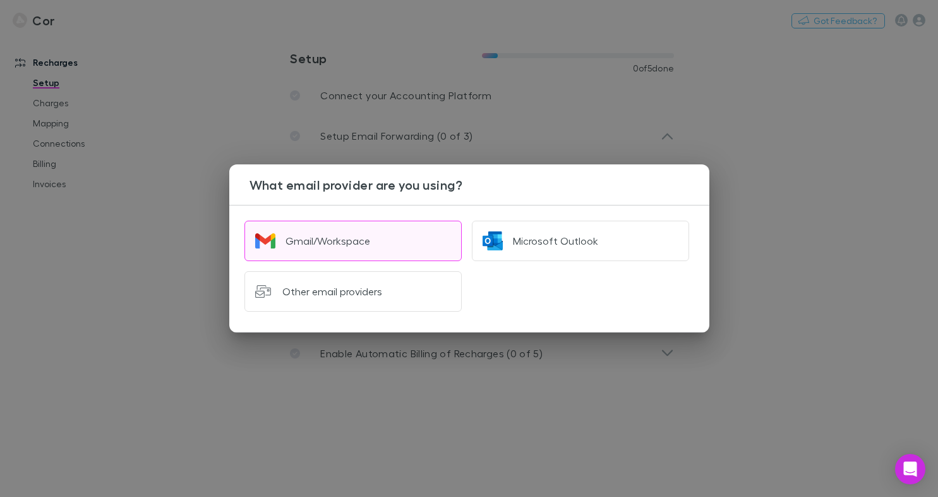
click at [396, 253] on button "Gmail/Workspace" at bounding box center [353, 240] width 217 height 40
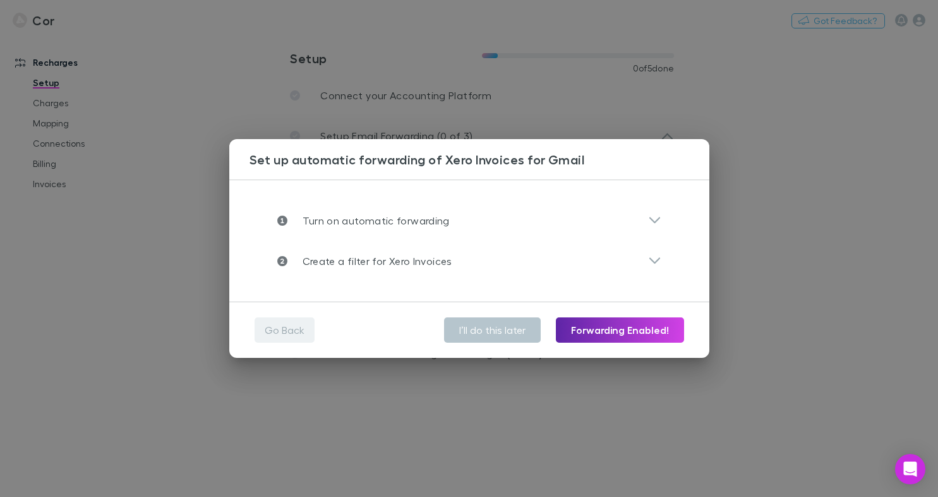
click at [275, 329] on button "Go Back" at bounding box center [285, 329] width 60 height 25
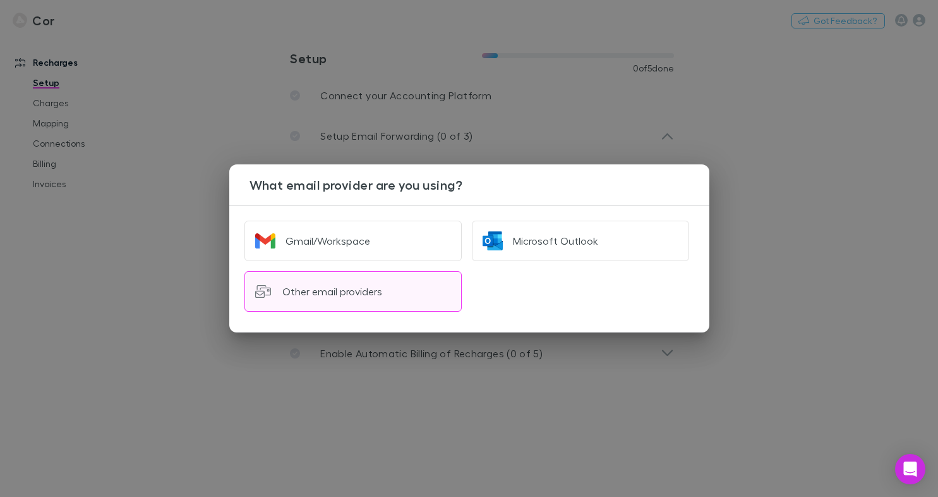
click at [391, 296] on button "Other email providers" at bounding box center [353, 291] width 217 height 40
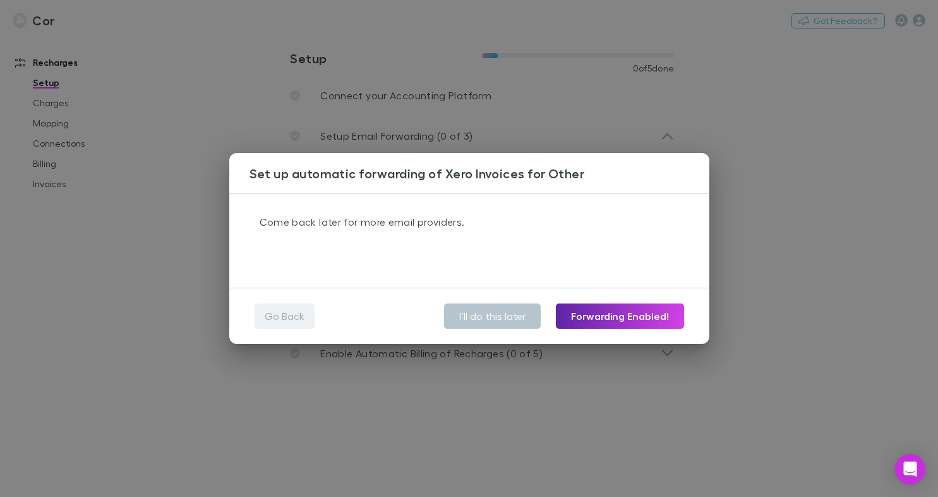
click at [292, 315] on button "Go Back" at bounding box center [285, 315] width 60 height 25
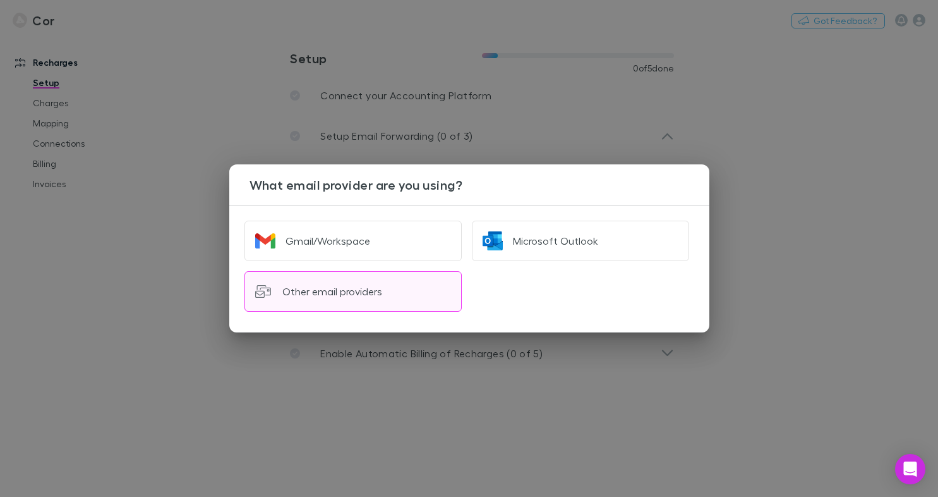
click at [282, 287] on div "Other email providers" at bounding box center [332, 291] width 100 height 13
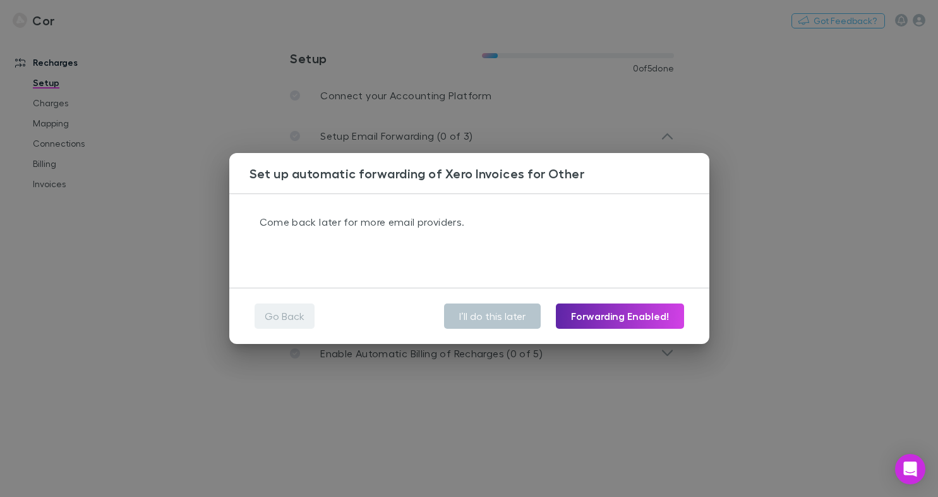
click at [297, 317] on button "Go Back" at bounding box center [285, 315] width 60 height 25
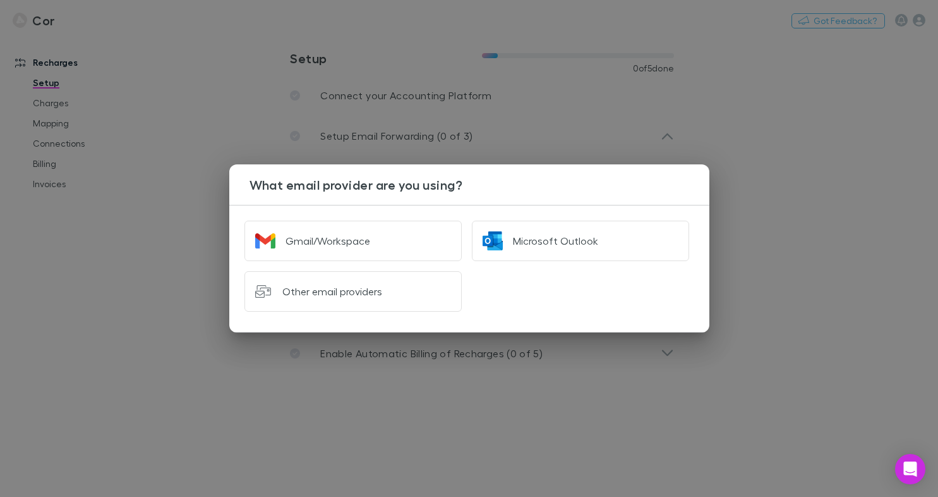
click at [371, 118] on div "What email provider are you using? Gmail/Workspace Microsoft Outlook Other emai…" at bounding box center [469, 248] width 938 height 497
